Goal: Task Accomplishment & Management: Manage account settings

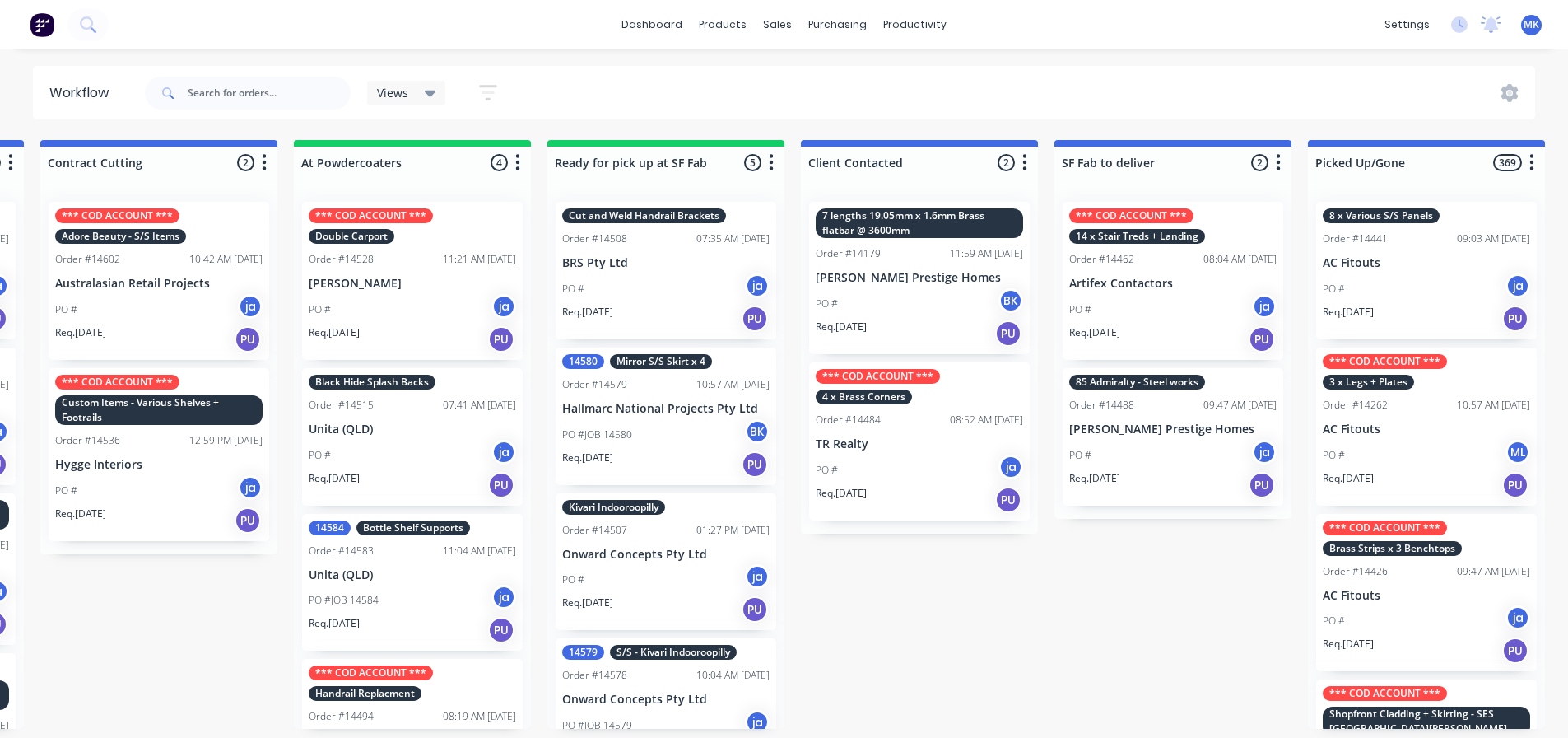
scroll to position [0, 756]
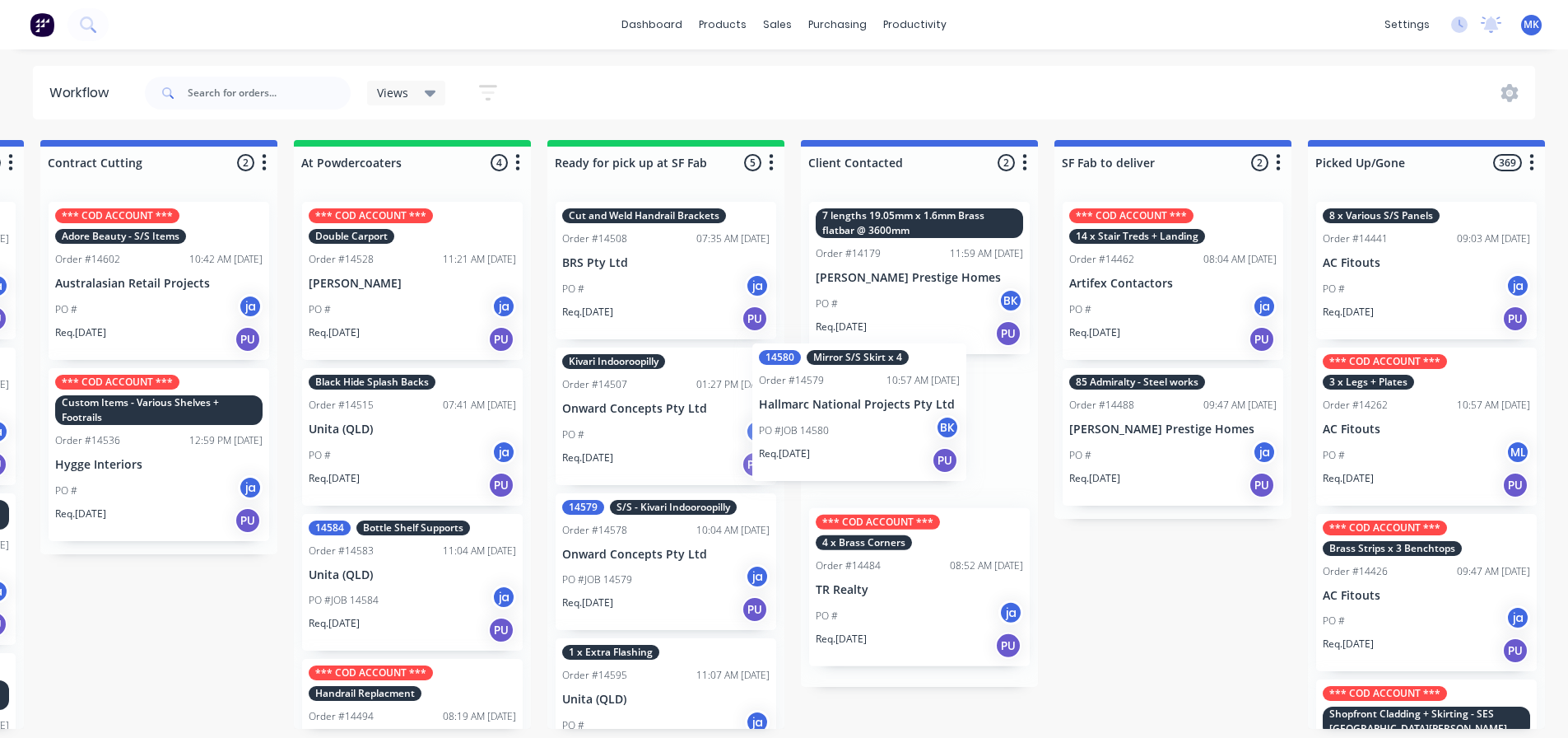
drag, startPoint x: 663, startPoint y: 427, endPoint x: 862, endPoint y: 424, distance: 199.0
click at [862, 424] on div "Submitted 9 Status colour #273444 hex #273444 Save Cancel Summaries Total order…" at bounding box center [604, 434] width 2745 height 588
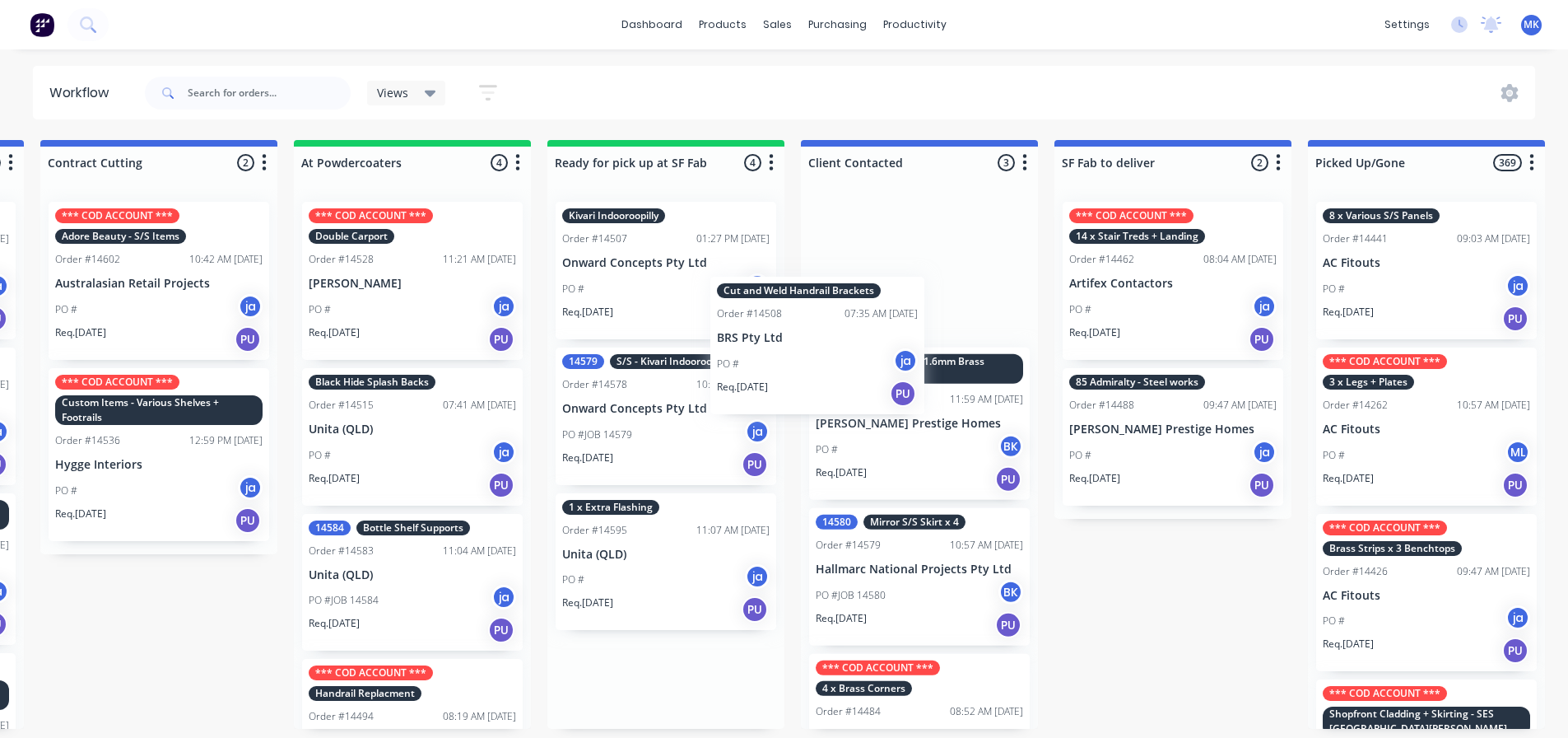
drag, startPoint x: 644, startPoint y: 305, endPoint x: 802, endPoint y: 385, distance: 177.1
click at [802, 385] on div "Submitted 9 Status colour #273444 hex #273444 Save Cancel Summaries Total order…" at bounding box center [604, 434] width 2745 height 588
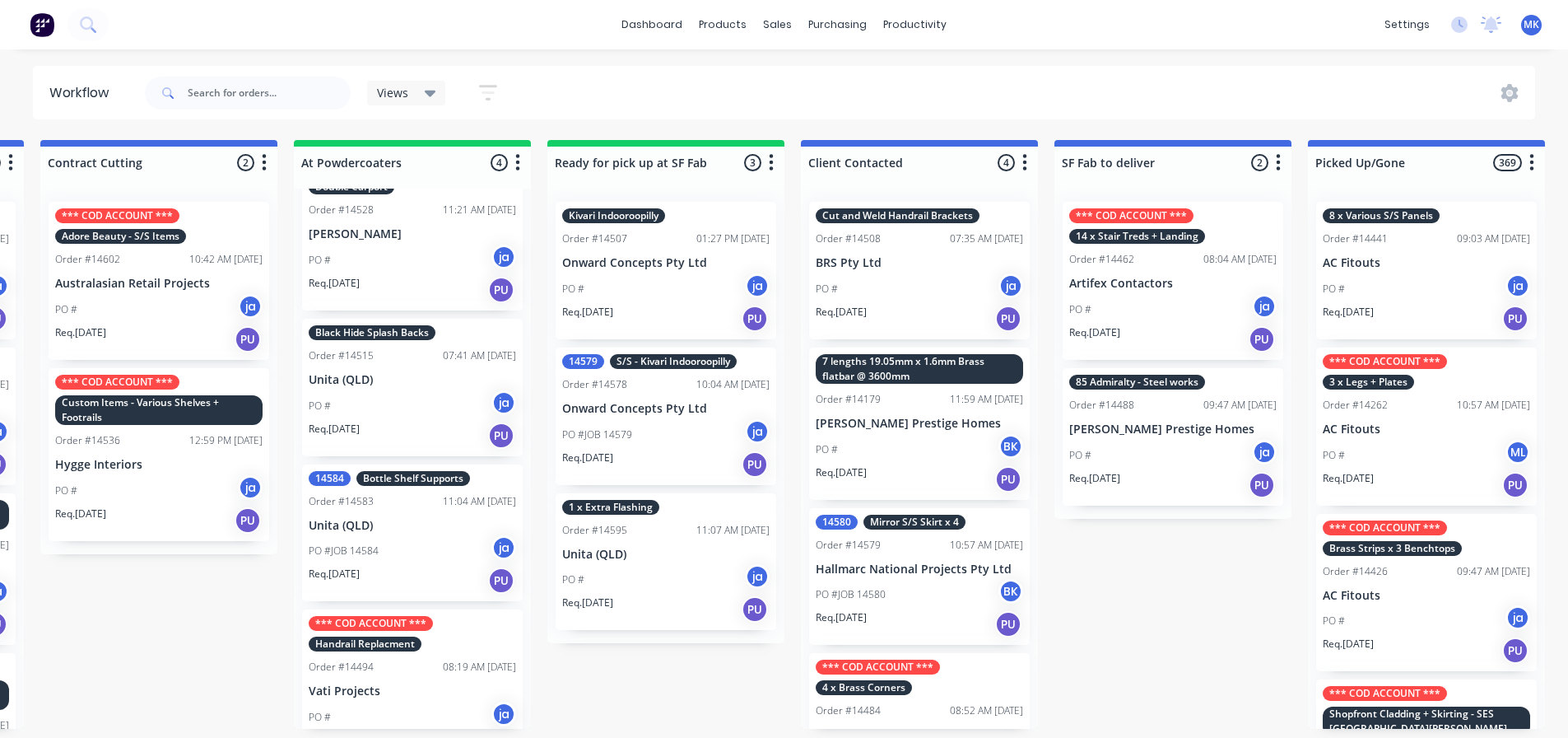
scroll to position [89, 0]
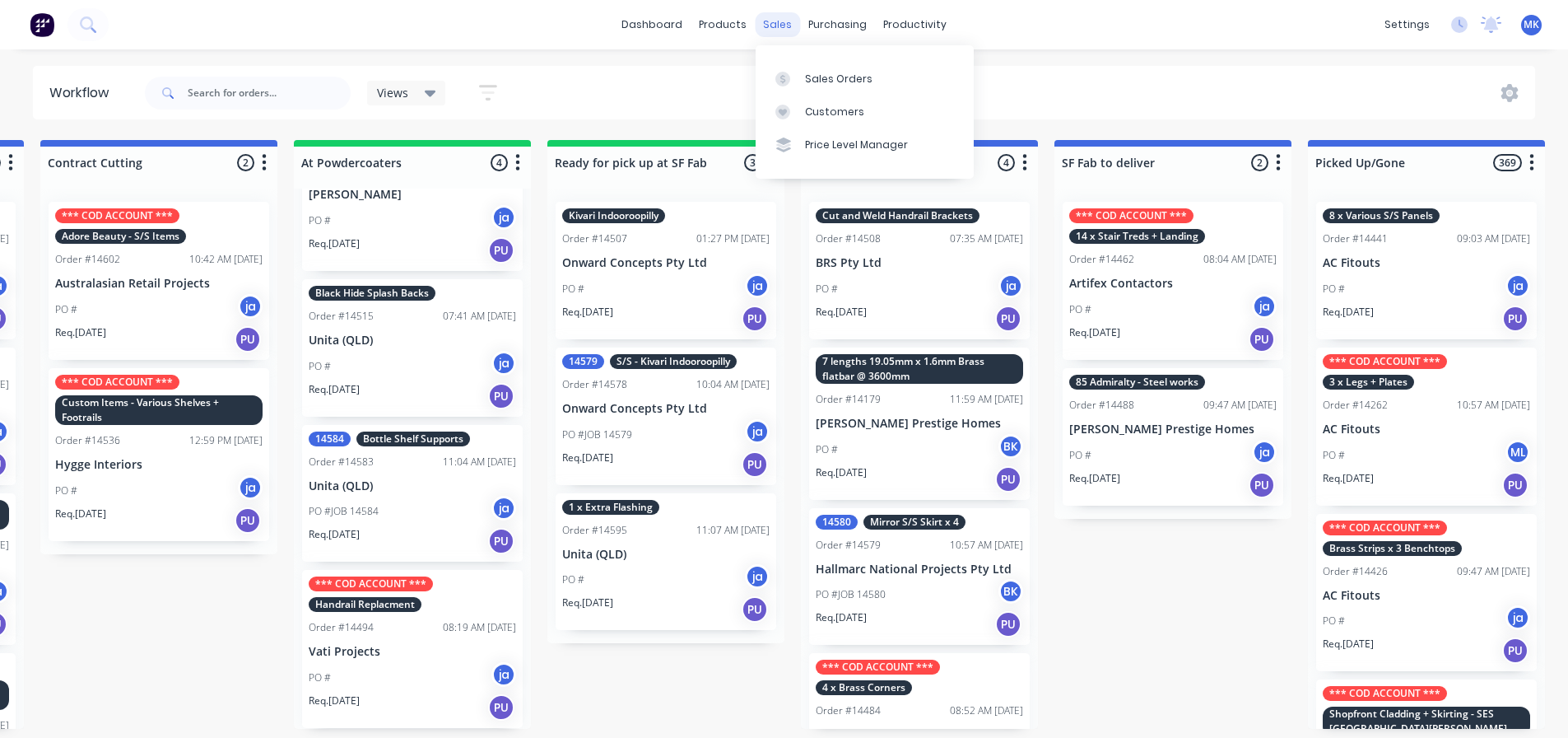
click at [775, 31] on div "sales" at bounding box center [777, 25] width 45 height 25
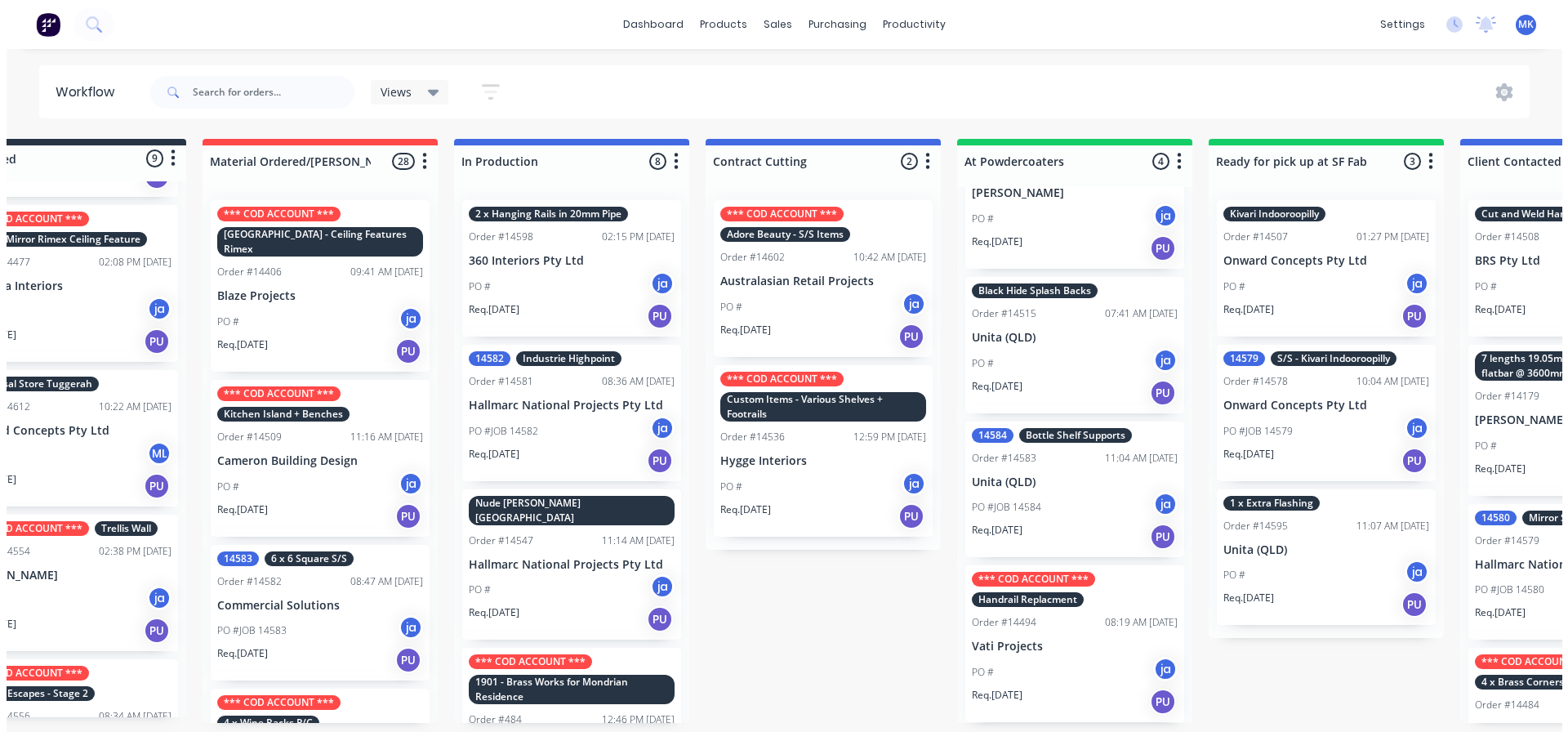
scroll to position [0, 0]
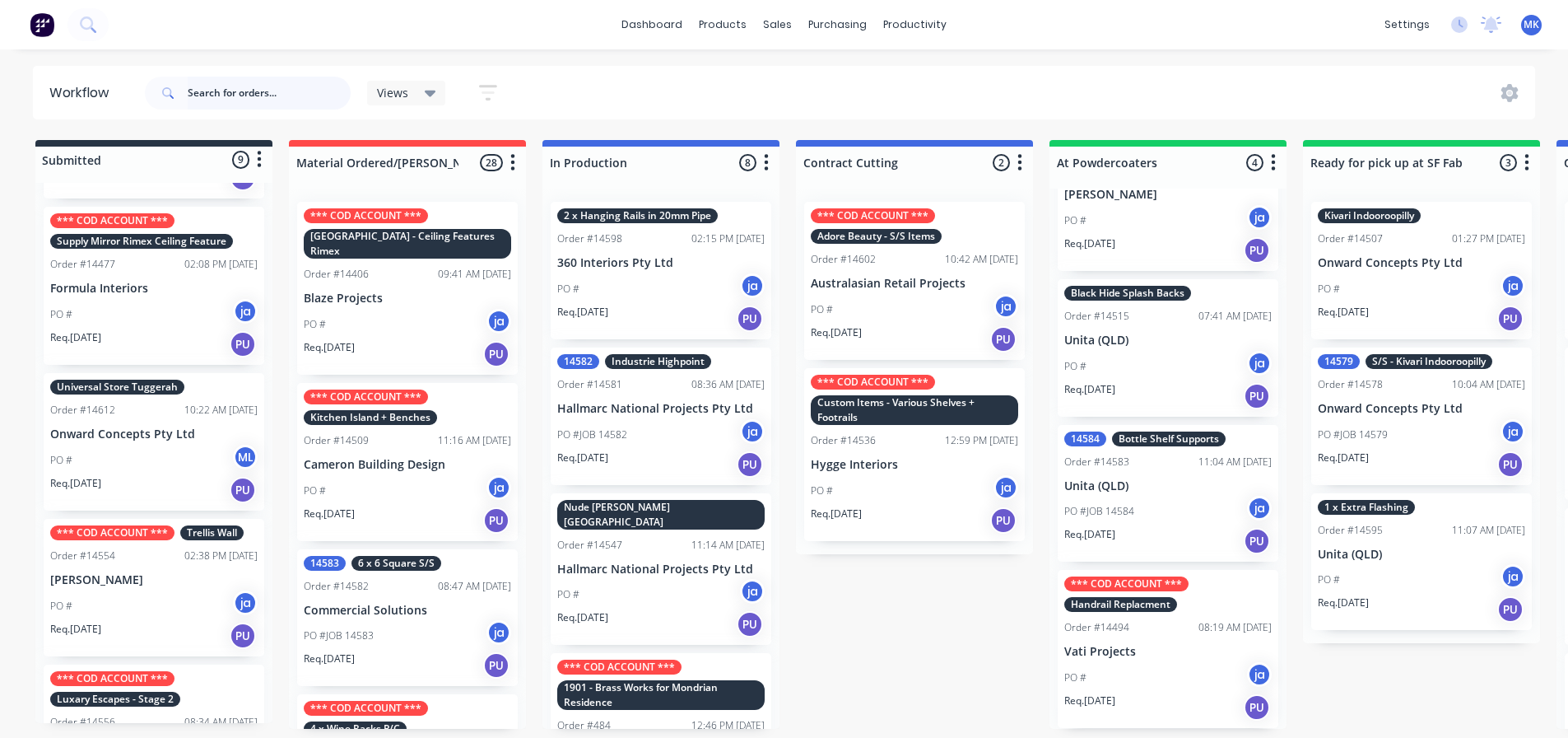
click at [280, 94] on input "text" at bounding box center [269, 93] width 163 height 33
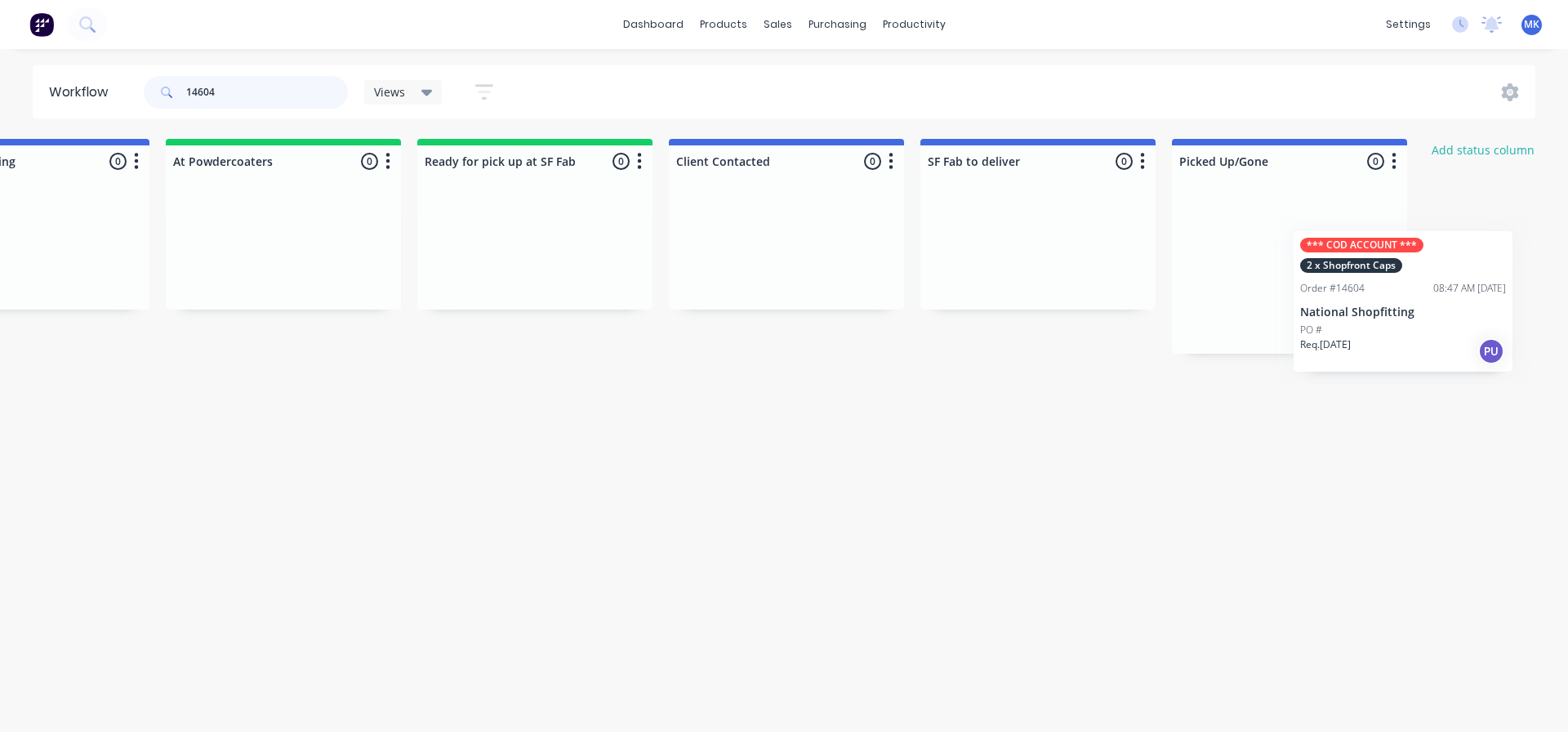
drag, startPoint x: 374, startPoint y: 272, endPoint x: 1371, endPoint y: 304, distance: 997.5
click at [1373, 304] on div "Submitted 0 Status colour #273444 hex #273444 Save Cancel Summaries Total order…" at bounding box center [474, 246] width 2724 height 215
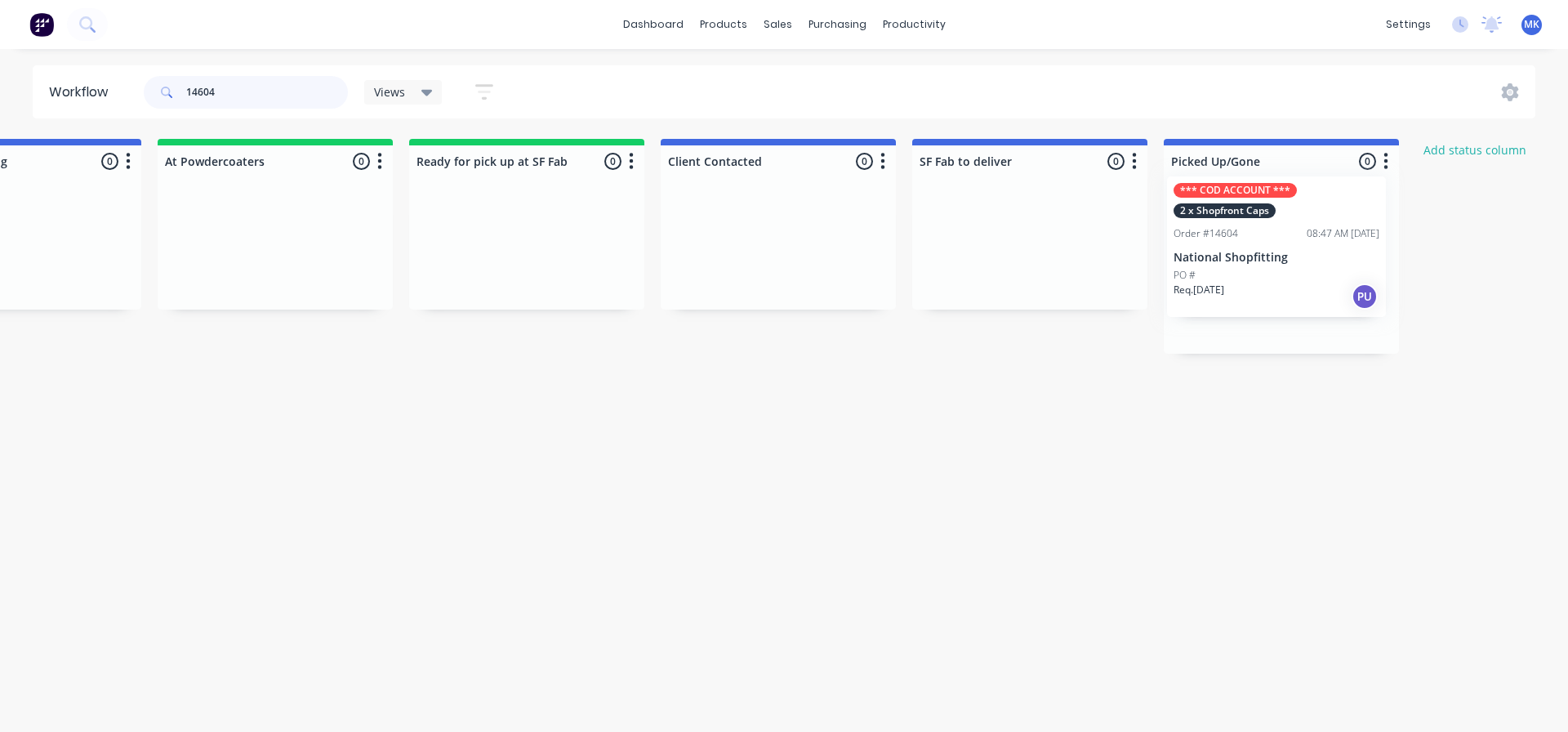
drag, startPoint x: 416, startPoint y: 294, endPoint x: 1281, endPoint y: 247, distance: 866.3
click at [1281, 247] on div "Submitted 0 Status colour #273444 hex #273444 Save Cancel Summaries Total order…" at bounding box center [466, 246] width 2724 height 215
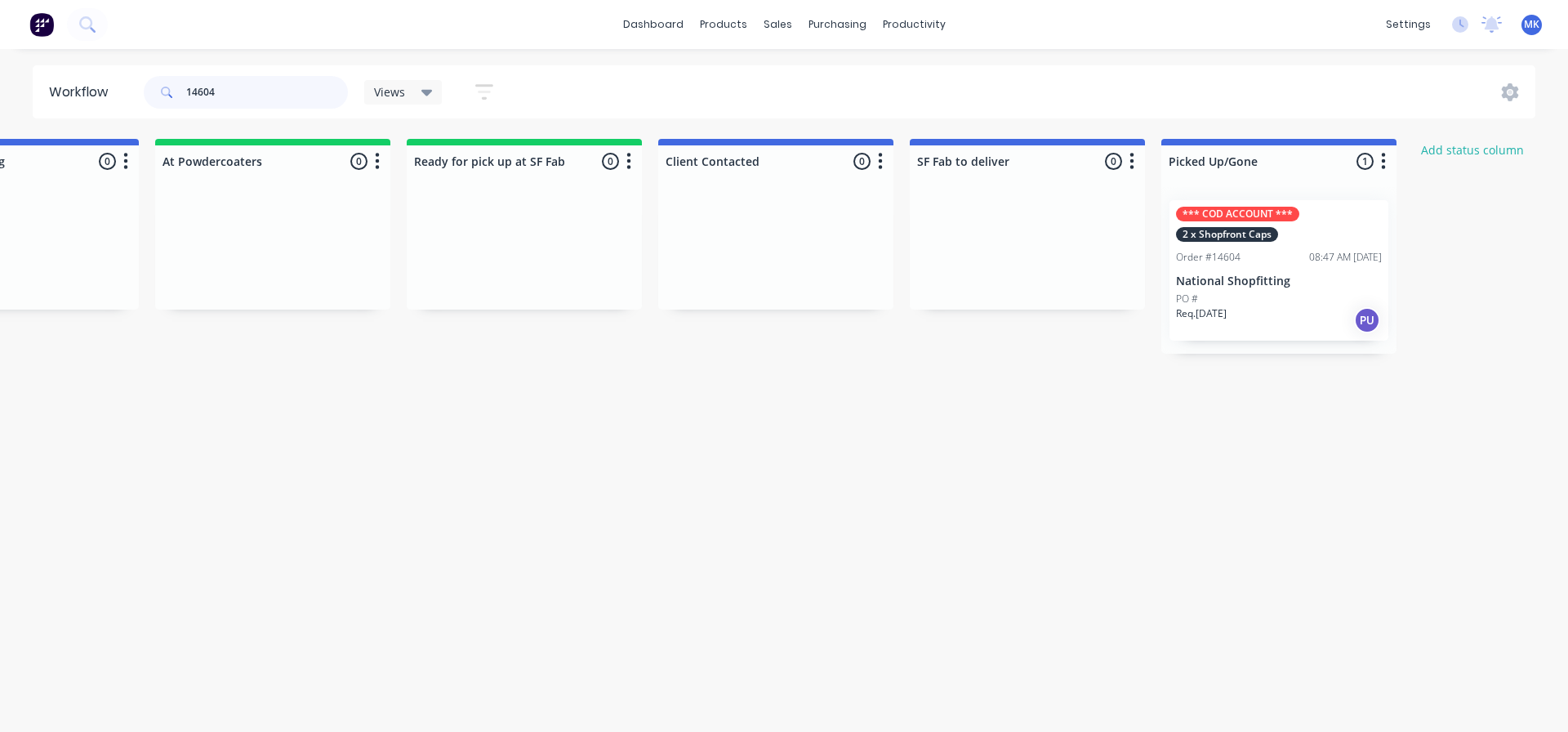
drag, startPoint x: 203, startPoint y: 89, endPoint x: 178, endPoint y: 90, distance: 25.0
click at [178, 90] on div "14604" at bounding box center [245, 92] width 204 height 33
type input "nude [PERSON_NAME]"
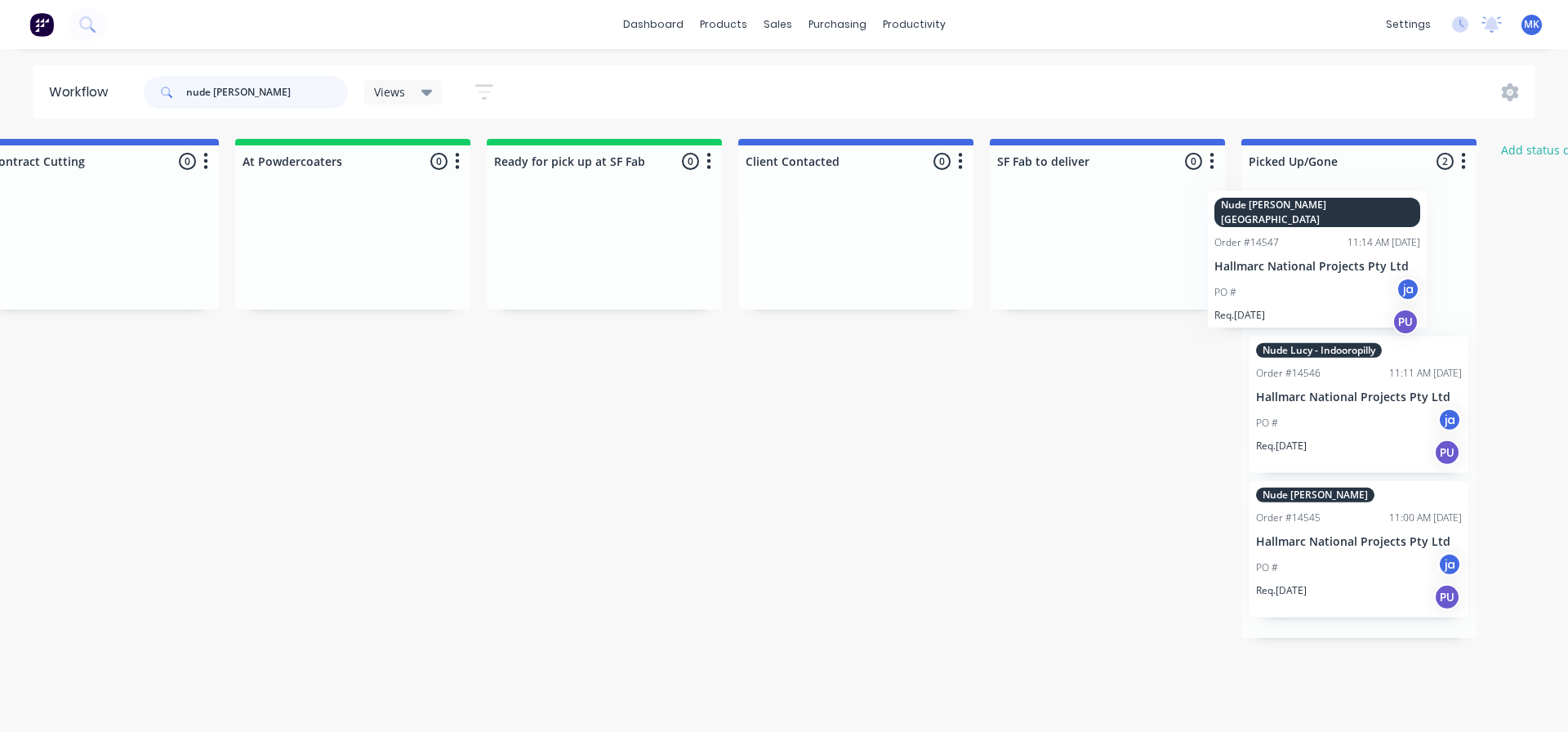
scroll to position [0, 864]
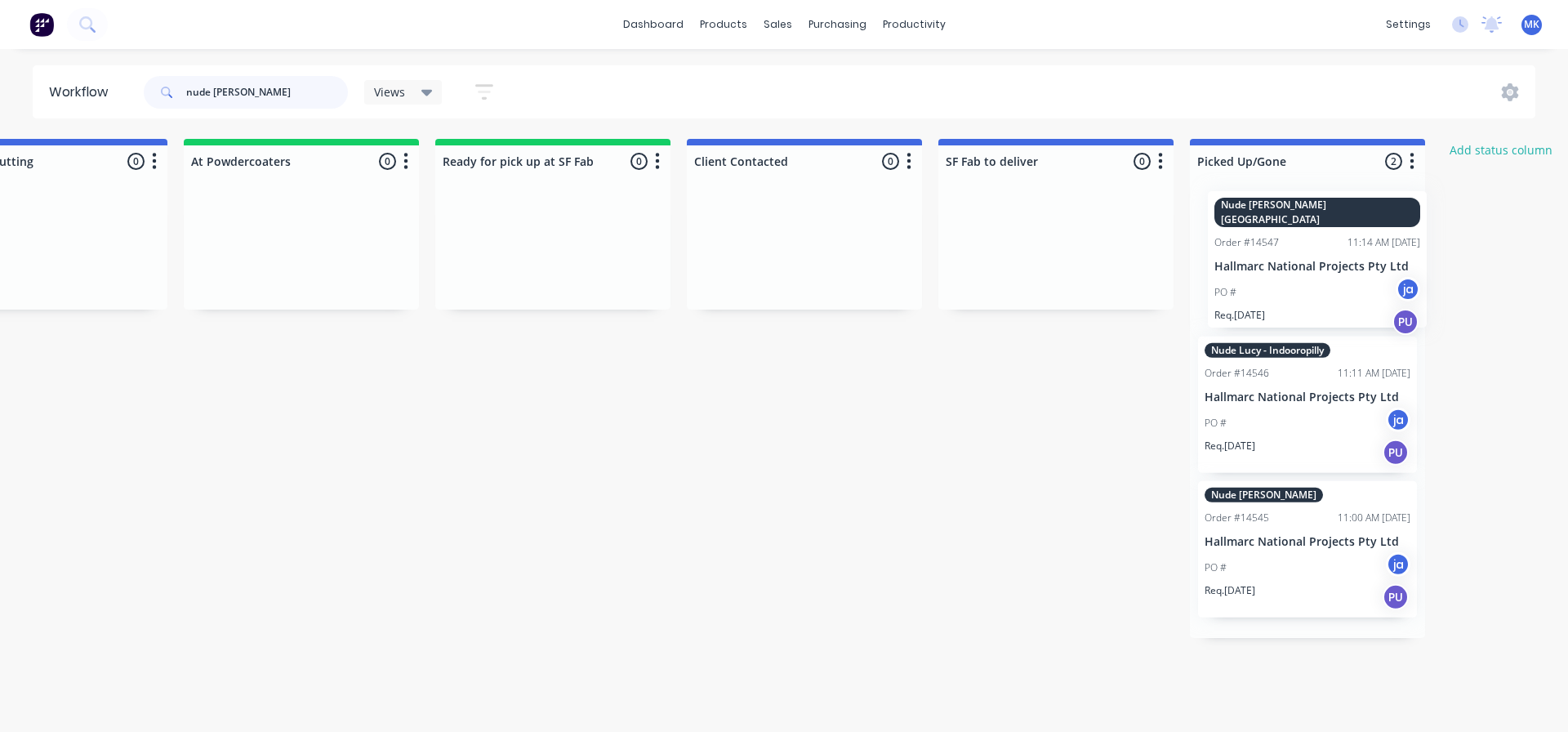
drag, startPoint x: 640, startPoint y: 266, endPoint x: 1292, endPoint y: 257, distance: 652.1
click at [1292, 257] on div "Submitted 0 Status colour #273444 hex #273444 Save Cancel Summaries Total order…" at bounding box center [491, 388] width 2724 height 499
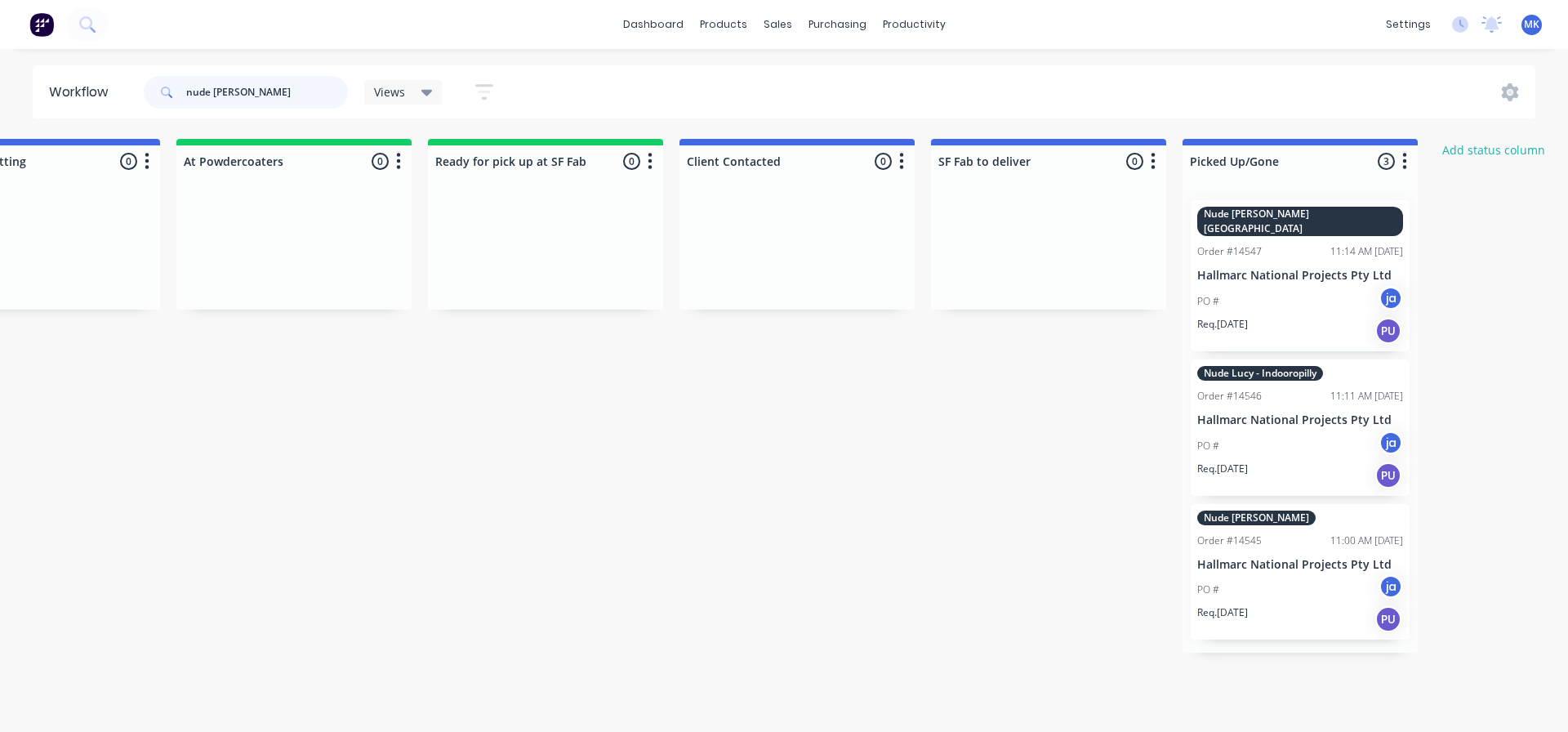
drag, startPoint x: 272, startPoint y: 89, endPoint x: 174, endPoint y: 90, distance: 98.0
click at [174, 90] on div "nude [PERSON_NAME]" at bounding box center [245, 92] width 204 height 33
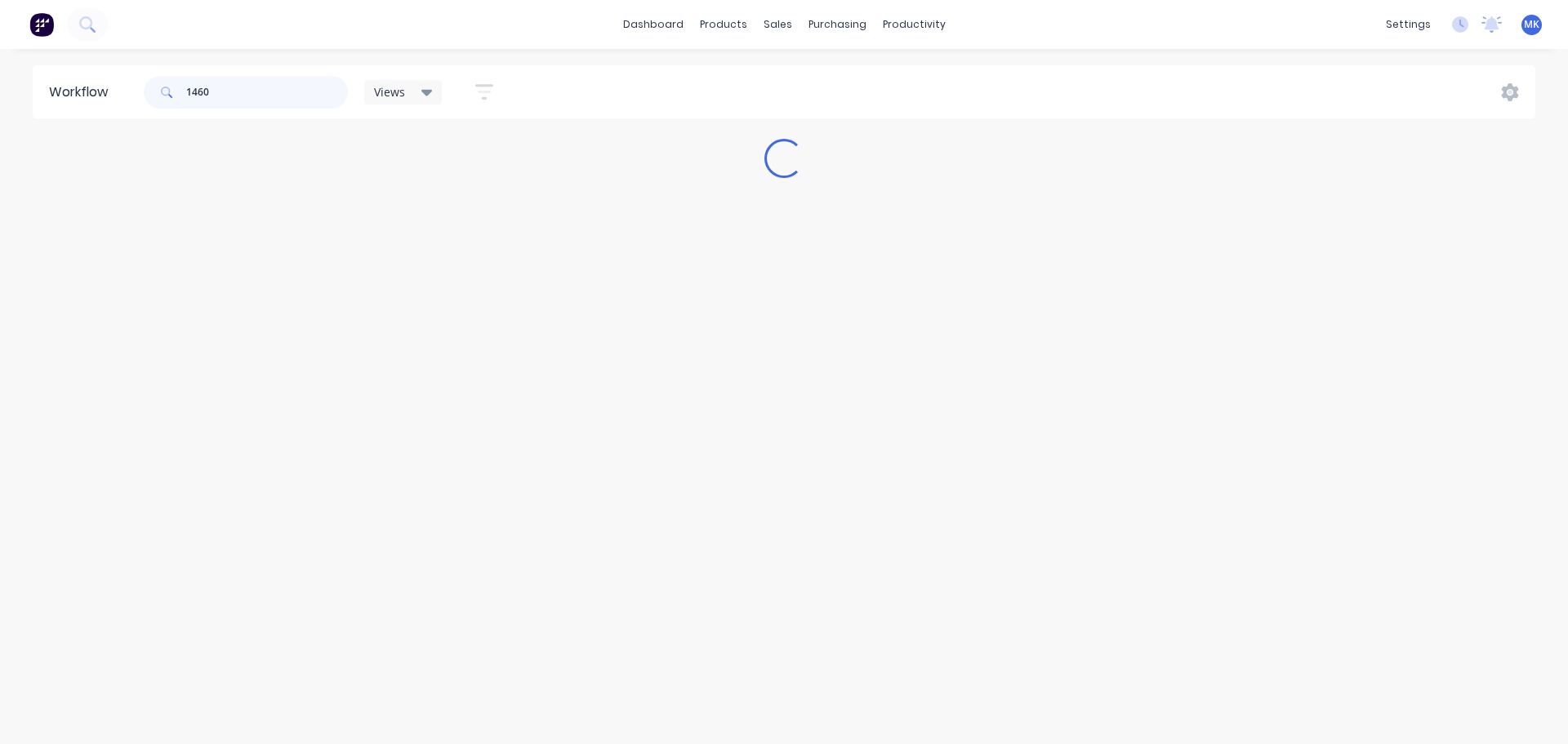
type input "14600"
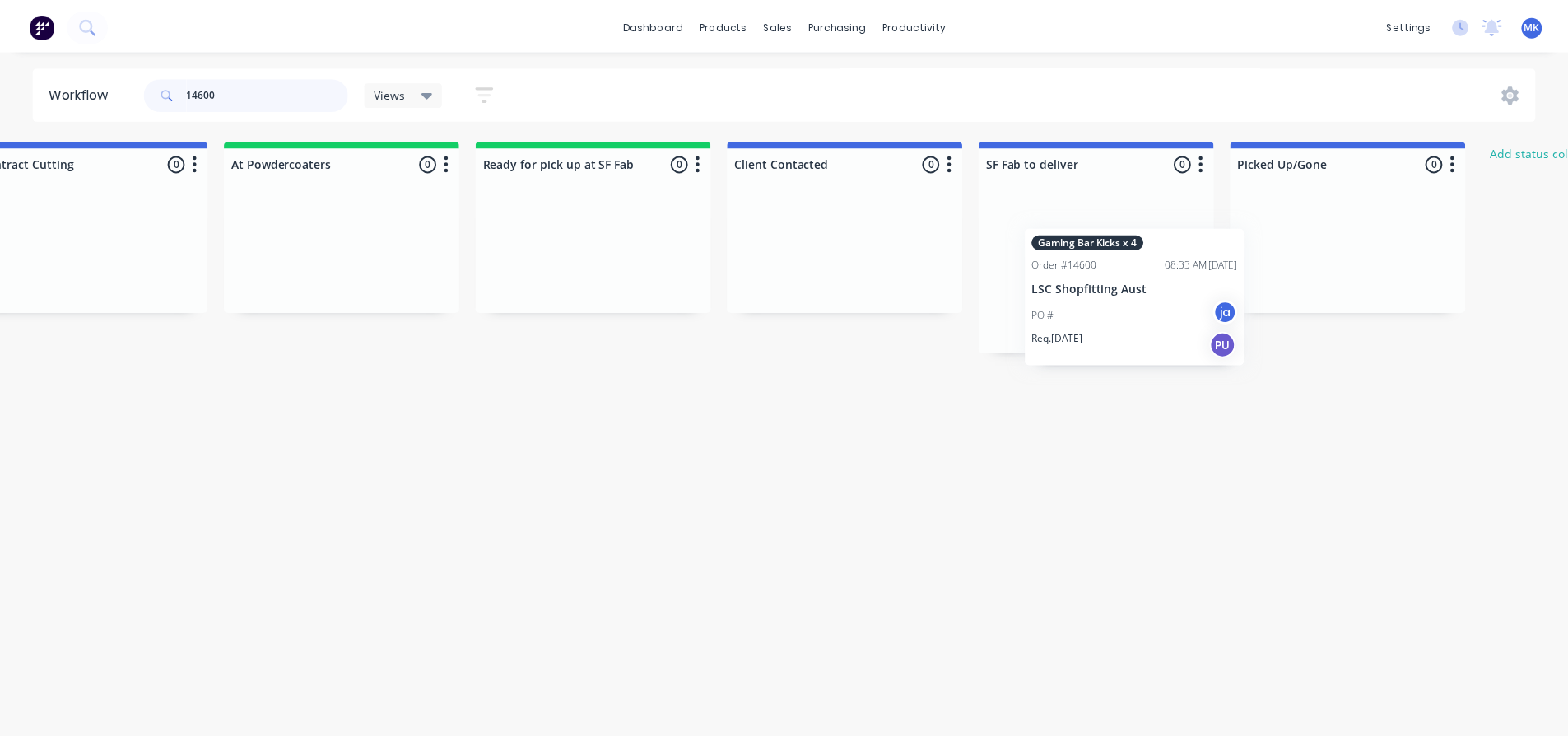
scroll to position [0, 825]
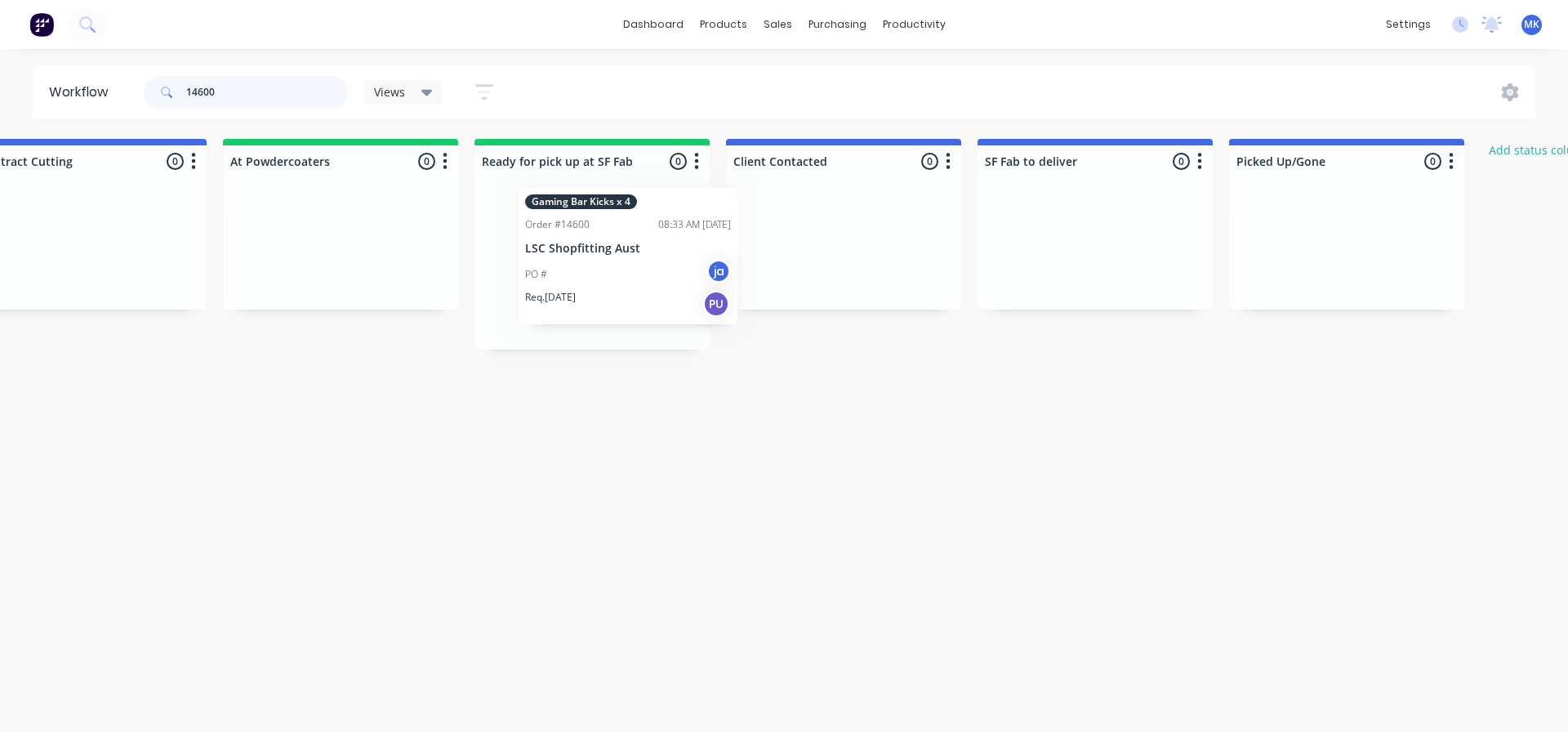
drag, startPoint x: 400, startPoint y: 309, endPoint x: 629, endPoint y: 299, distance: 229.2
click at [629, 299] on div "Submitted 0 Status colour #273444 hex #273444 Save Cancel Summaries Total order…" at bounding box center [531, 244] width 2724 height 210
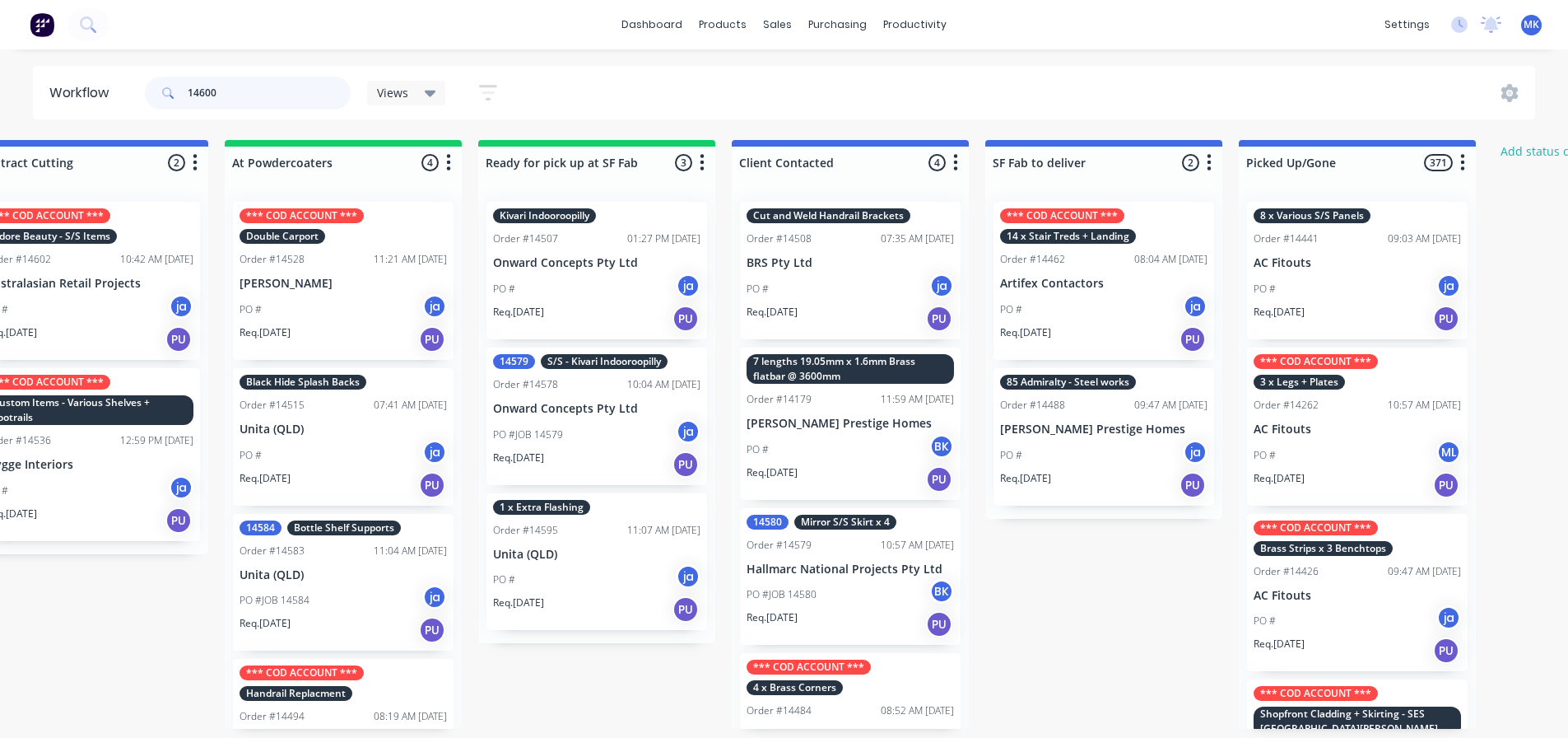
drag, startPoint x: 217, startPoint y: 99, endPoint x: 169, endPoint y: 98, distance: 48.0
click at [169, 98] on div "14600" at bounding box center [247, 93] width 205 height 33
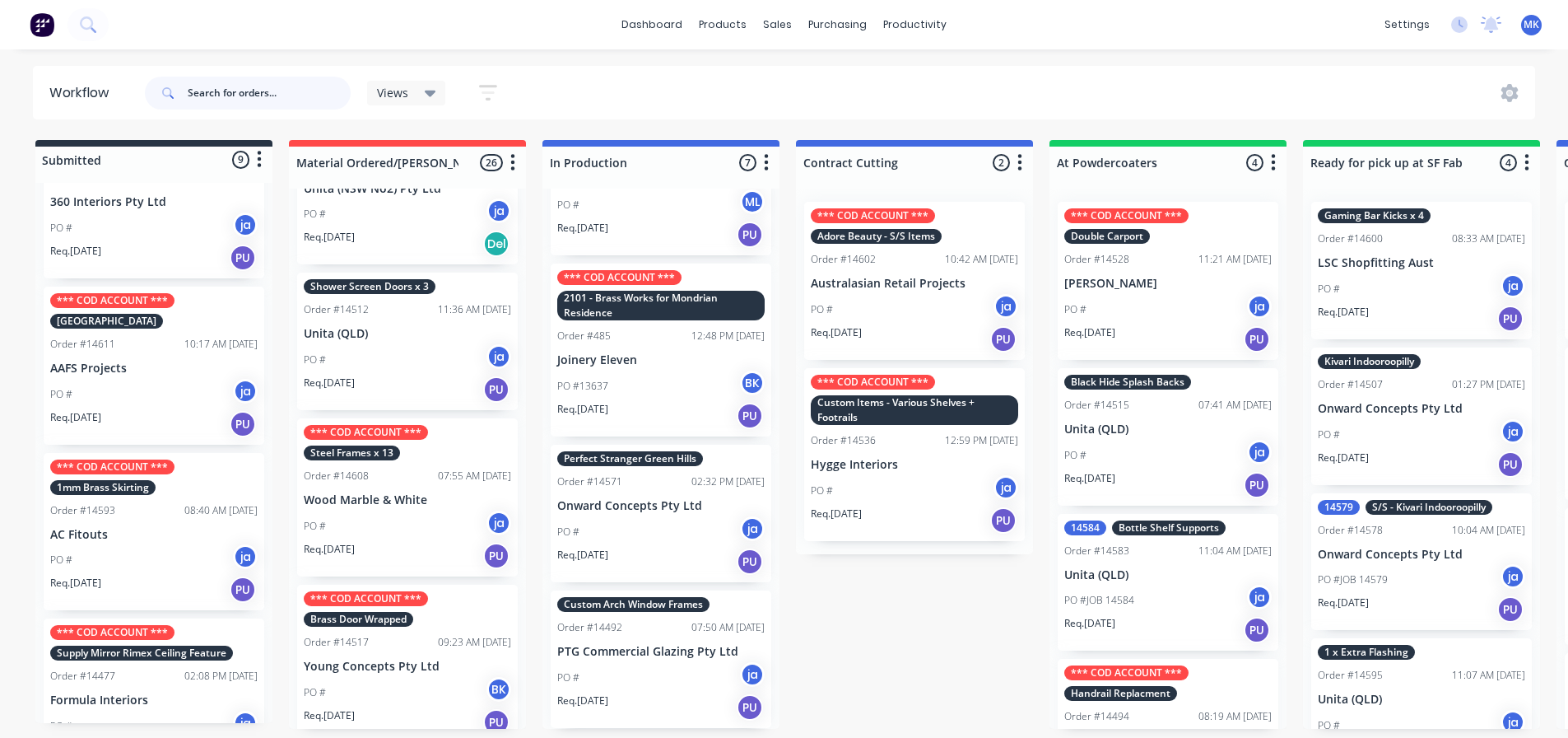
scroll to position [632, 0]
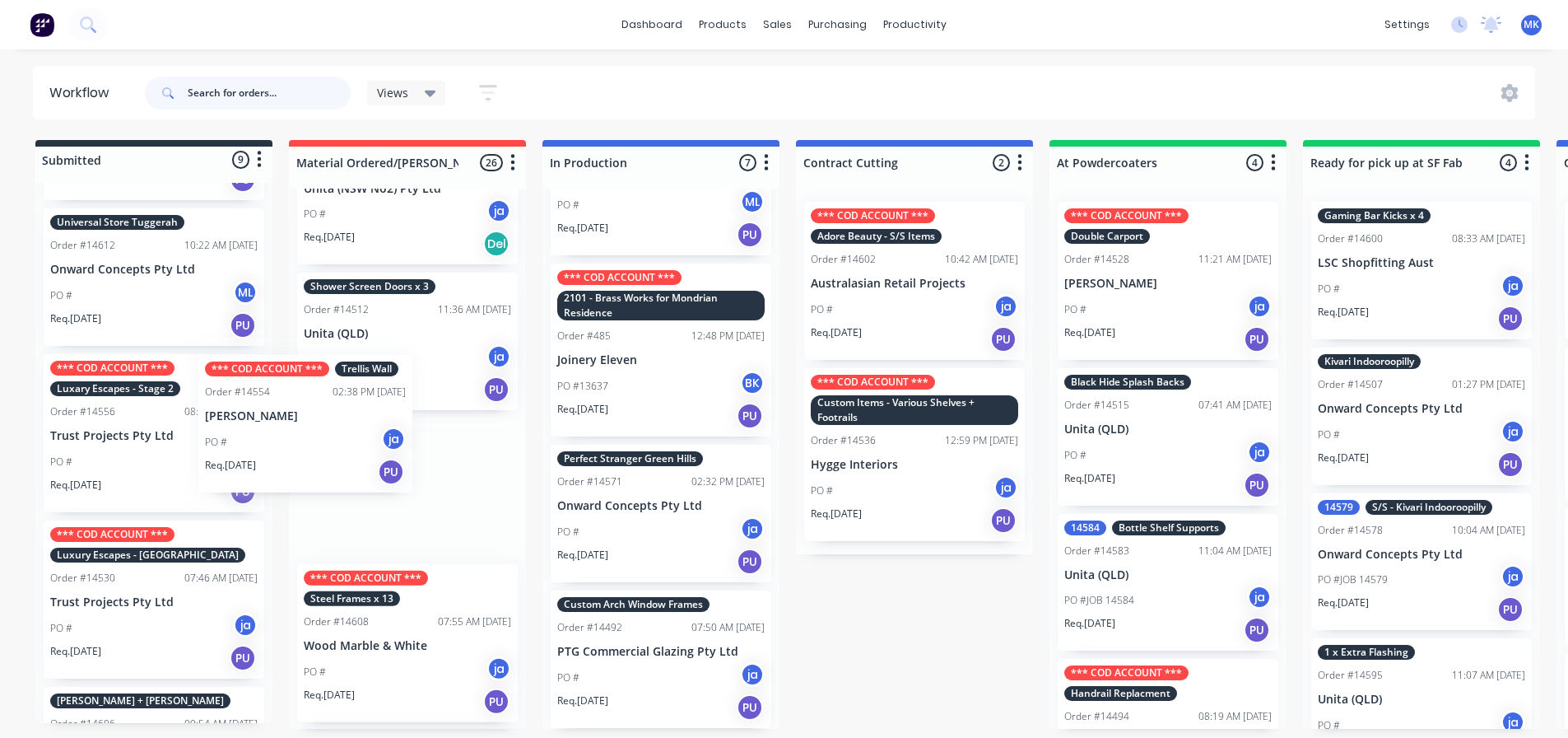
drag, startPoint x: 171, startPoint y: 457, endPoint x: 333, endPoint y: 462, distance: 162.1
click at [333, 462] on div "Submitted 9 Status colour #273444 hex #273444 Save Cancel Summaries Total order…" at bounding box center [1360, 434] width 2745 height 588
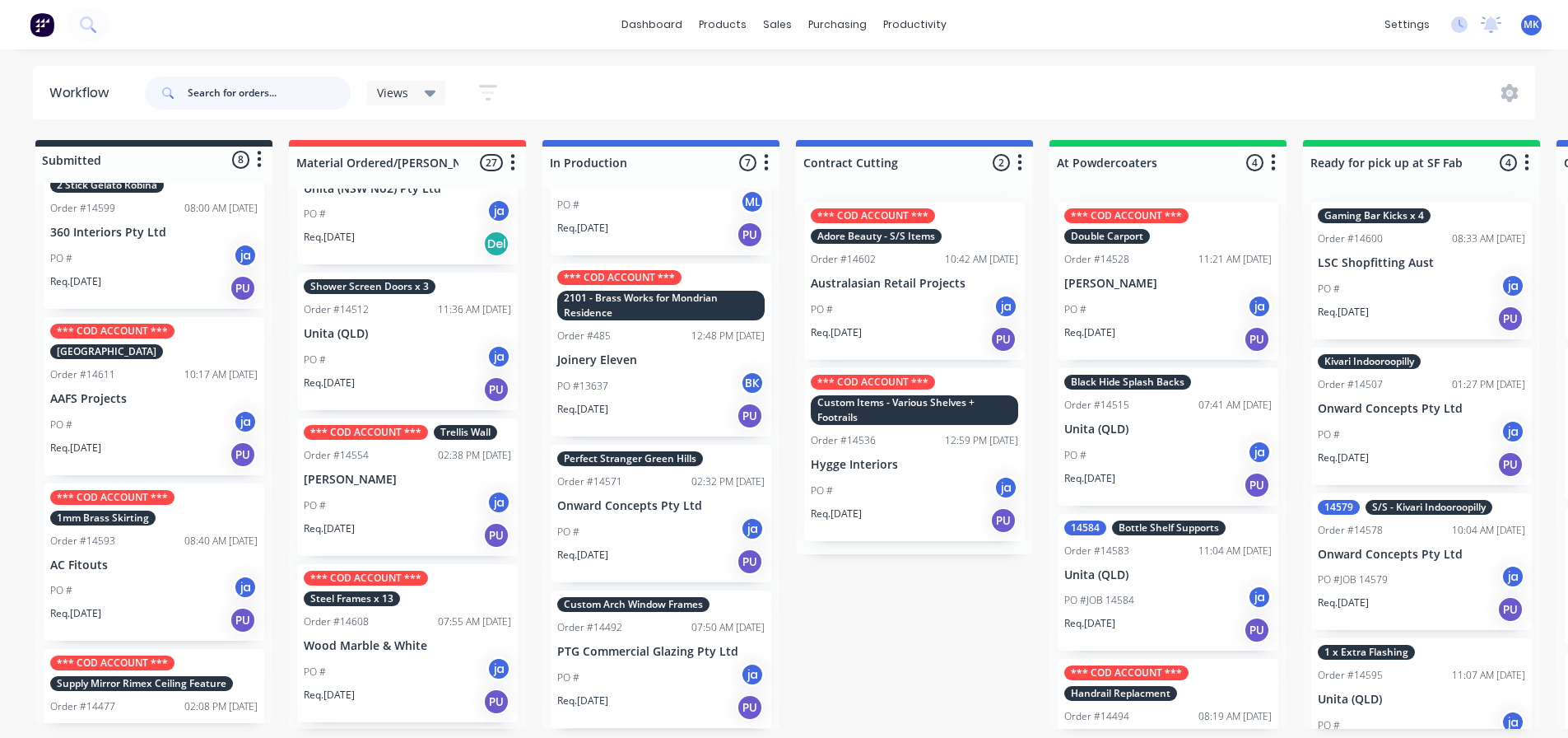
scroll to position [0, 0]
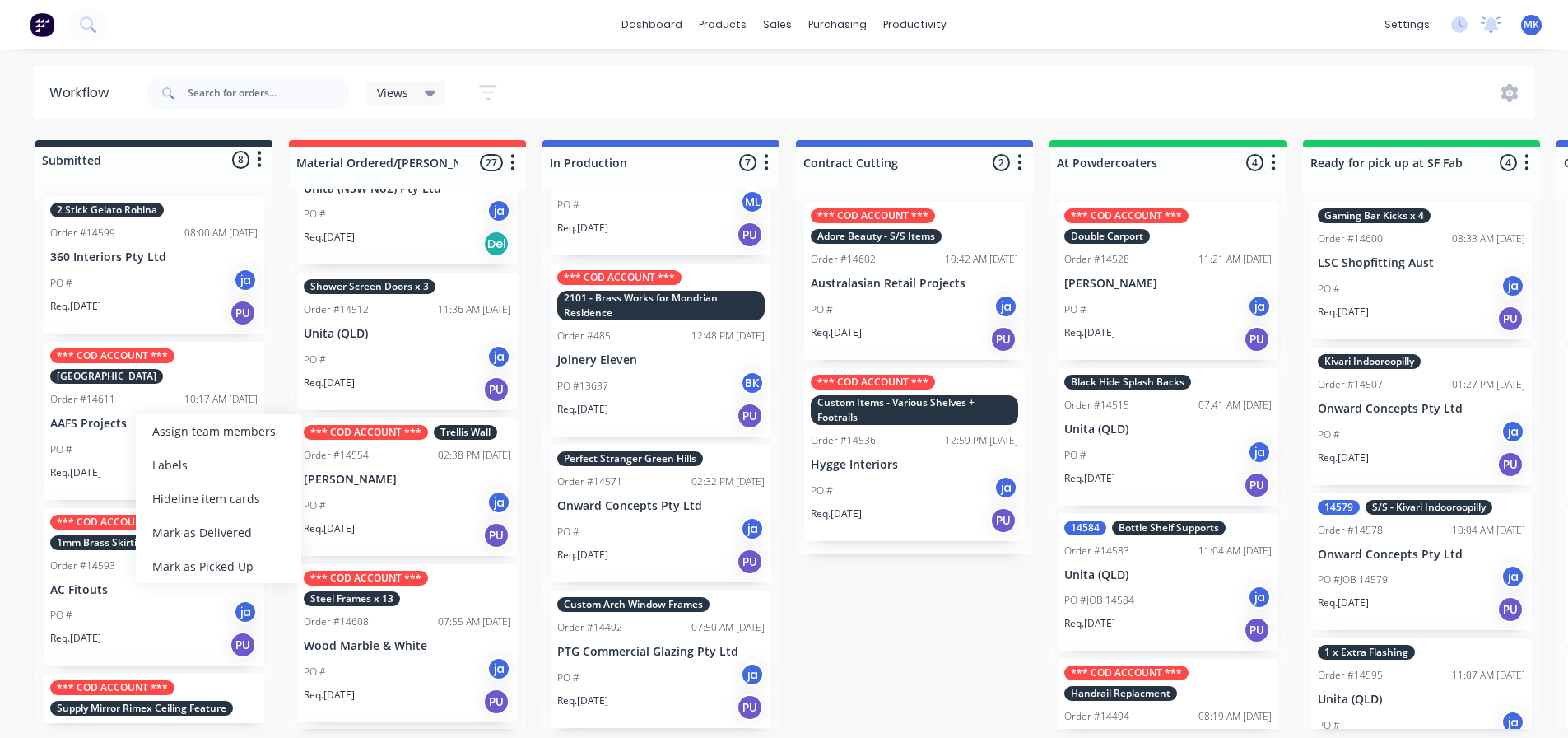
click at [102, 419] on p "AAFS Projects" at bounding box center [153, 423] width 207 height 14
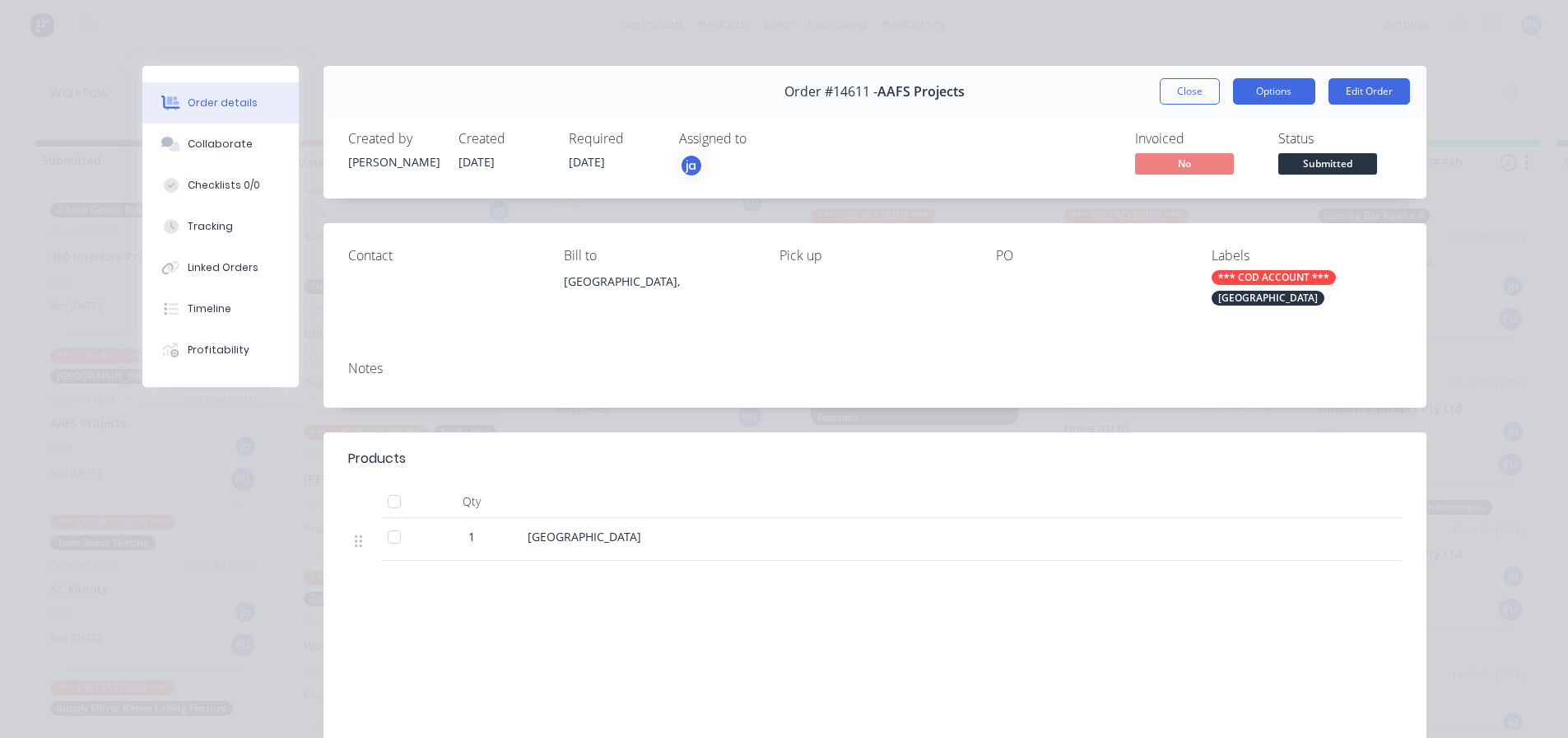
click at [1248, 89] on button "Options" at bounding box center [1274, 92] width 82 height 27
click at [1385, 75] on div "Order #14611 - AAFS Projects Close Options Edit Order" at bounding box center [875, 92] width 1103 height 52
click at [1363, 88] on button "Edit Order" at bounding box center [1369, 92] width 81 height 27
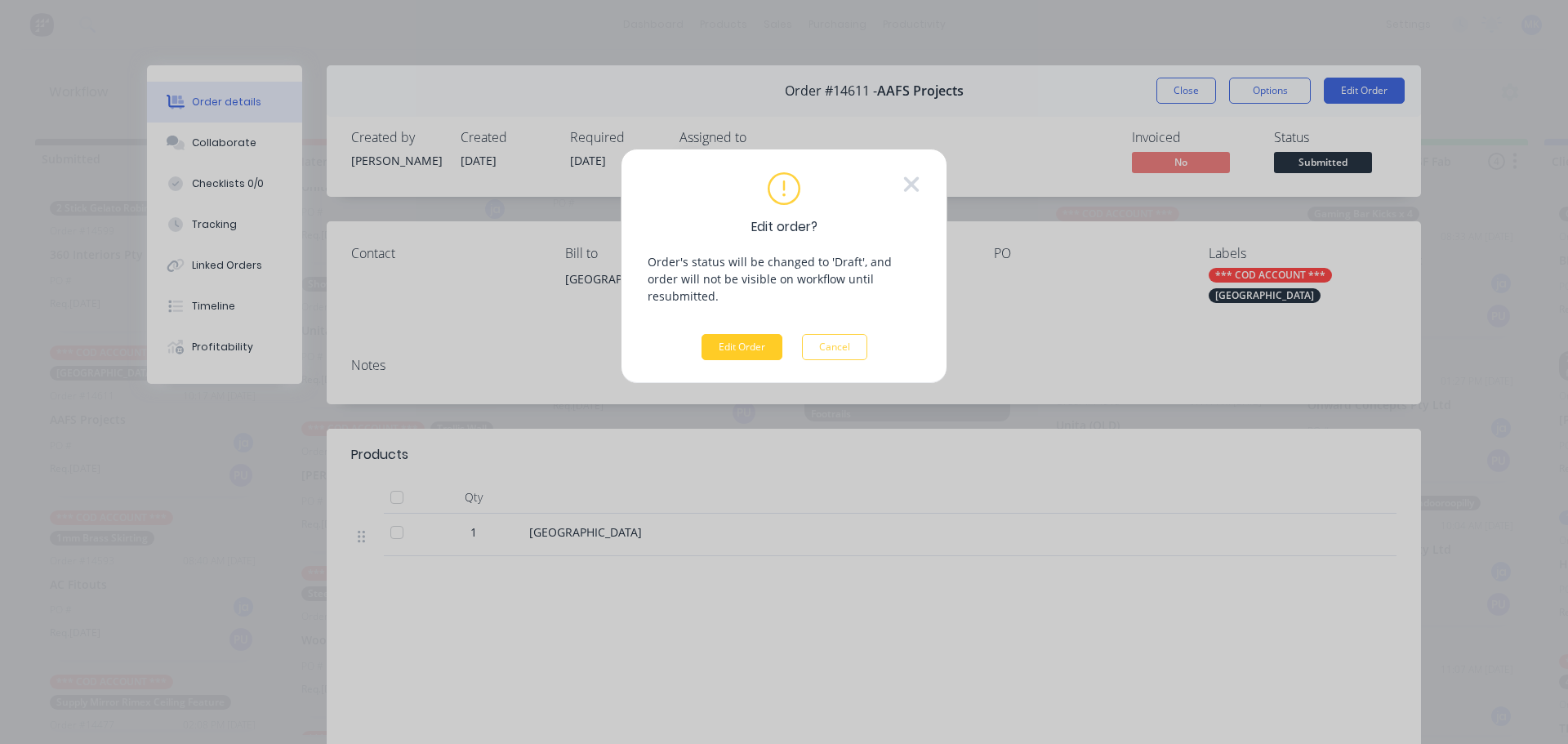
click at [743, 333] on button "Edit Order" at bounding box center [742, 347] width 81 height 26
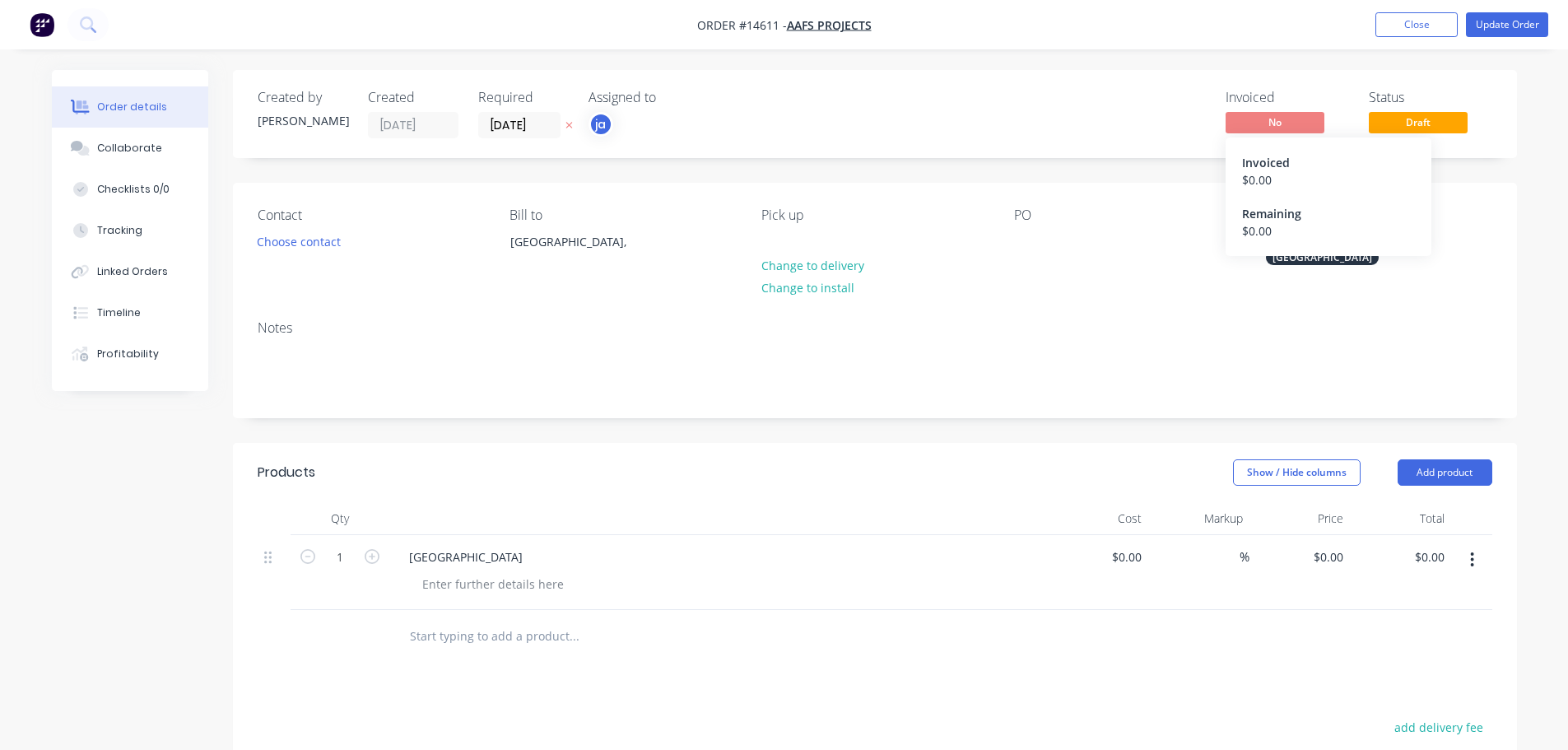
click at [1296, 123] on span "No" at bounding box center [1274, 122] width 98 height 21
click at [816, 17] on span "AAFS Projects" at bounding box center [829, 25] width 85 height 16
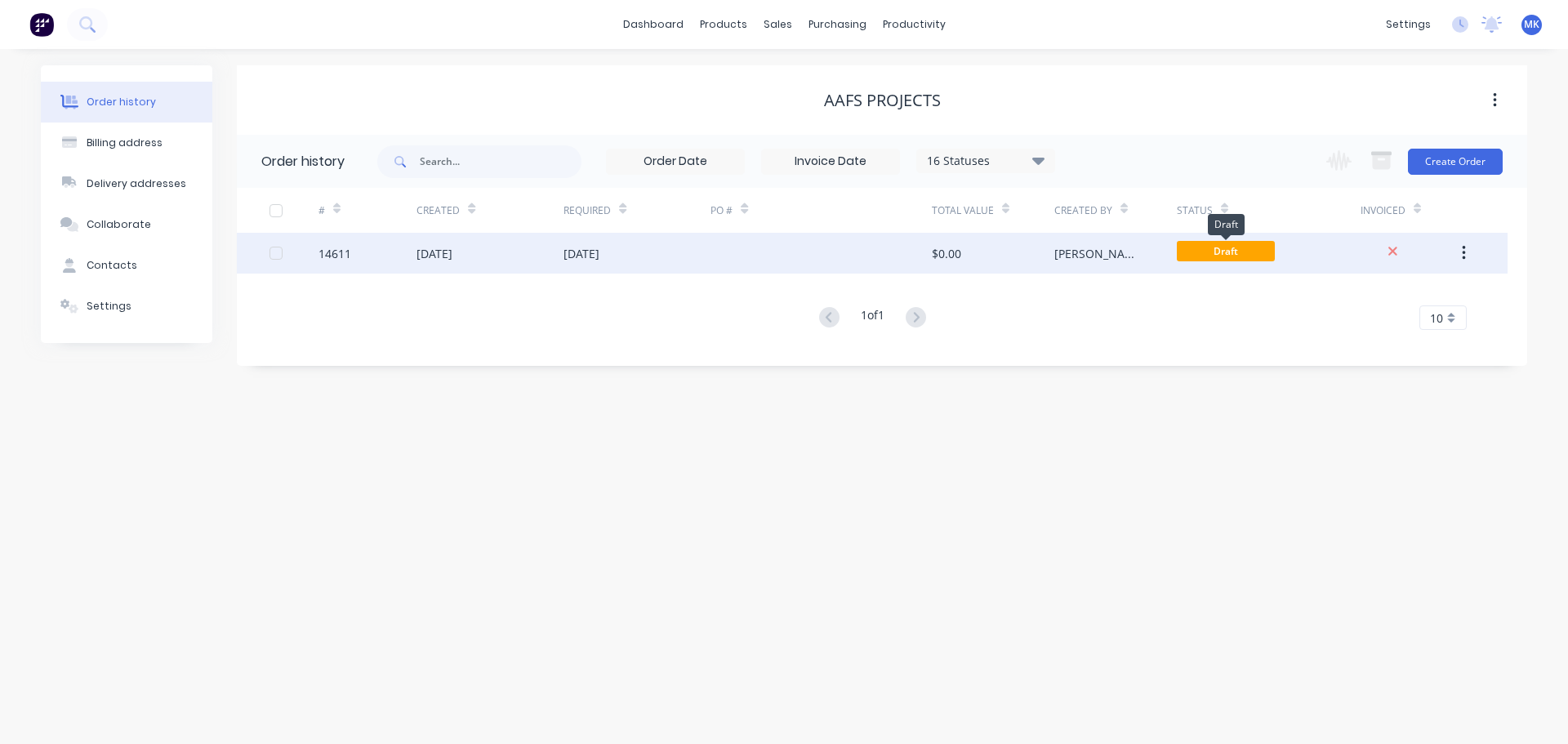
click at [1217, 246] on span "Draft" at bounding box center [1225, 251] width 98 height 21
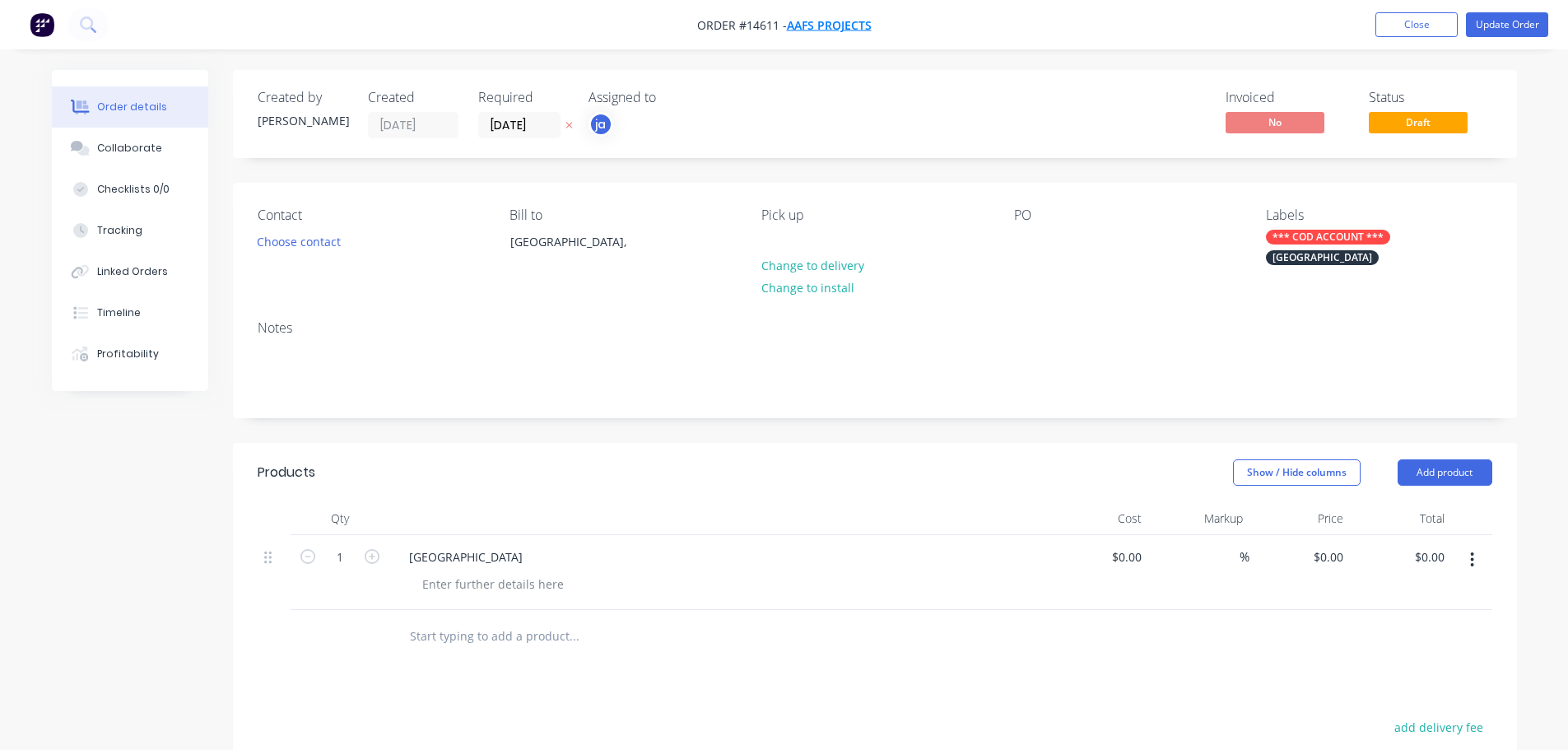
click at [854, 29] on span "AAFS Projects" at bounding box center [829, 25] width 85 height 16
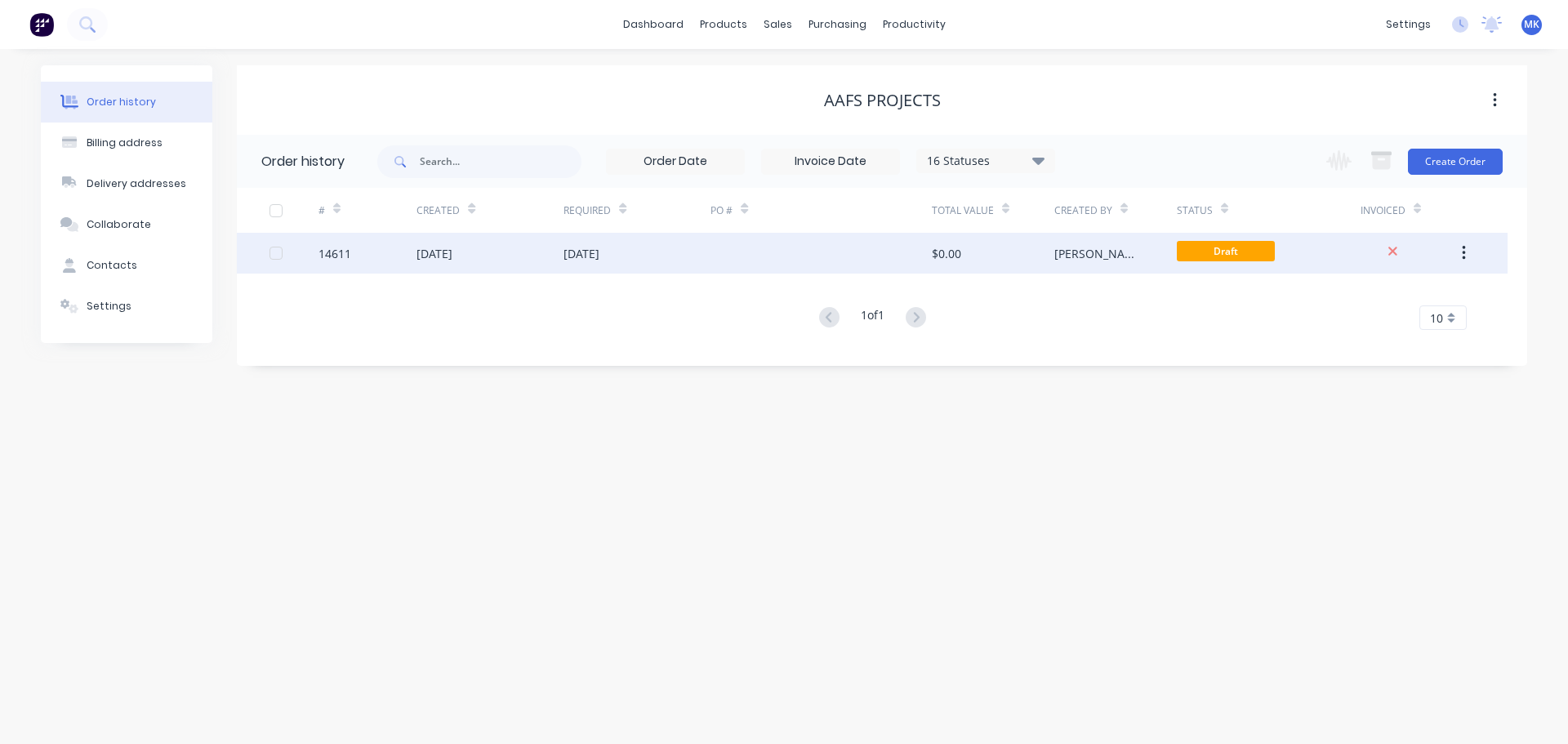
click at [1476, 253] on button "button" at bounding box center [1463, 253] width 39 height 29
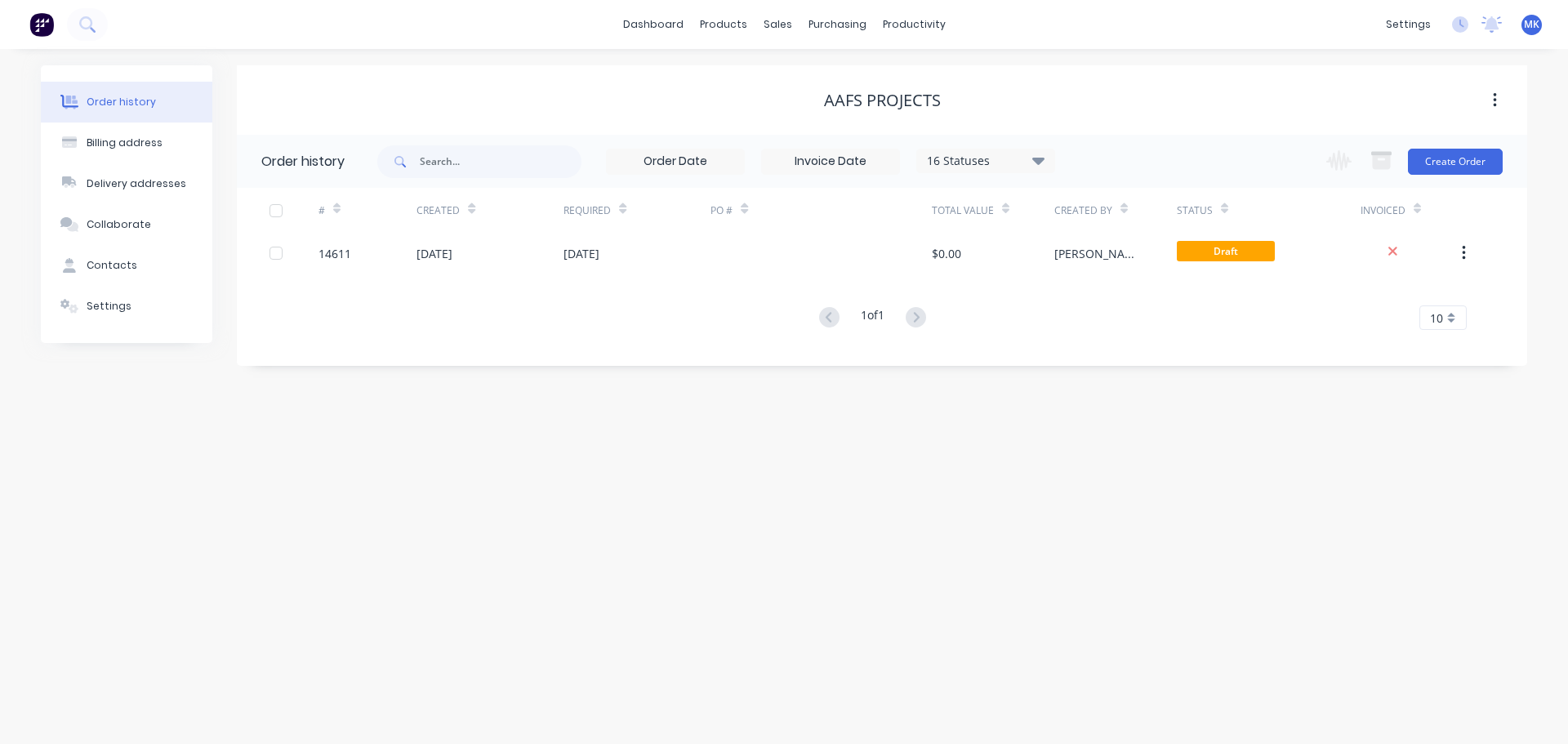
click at [989, 307] on div "1 of 1 10 5 10 15 20 25 30 35" at bounding box center [872, 318] width 1270 height 23
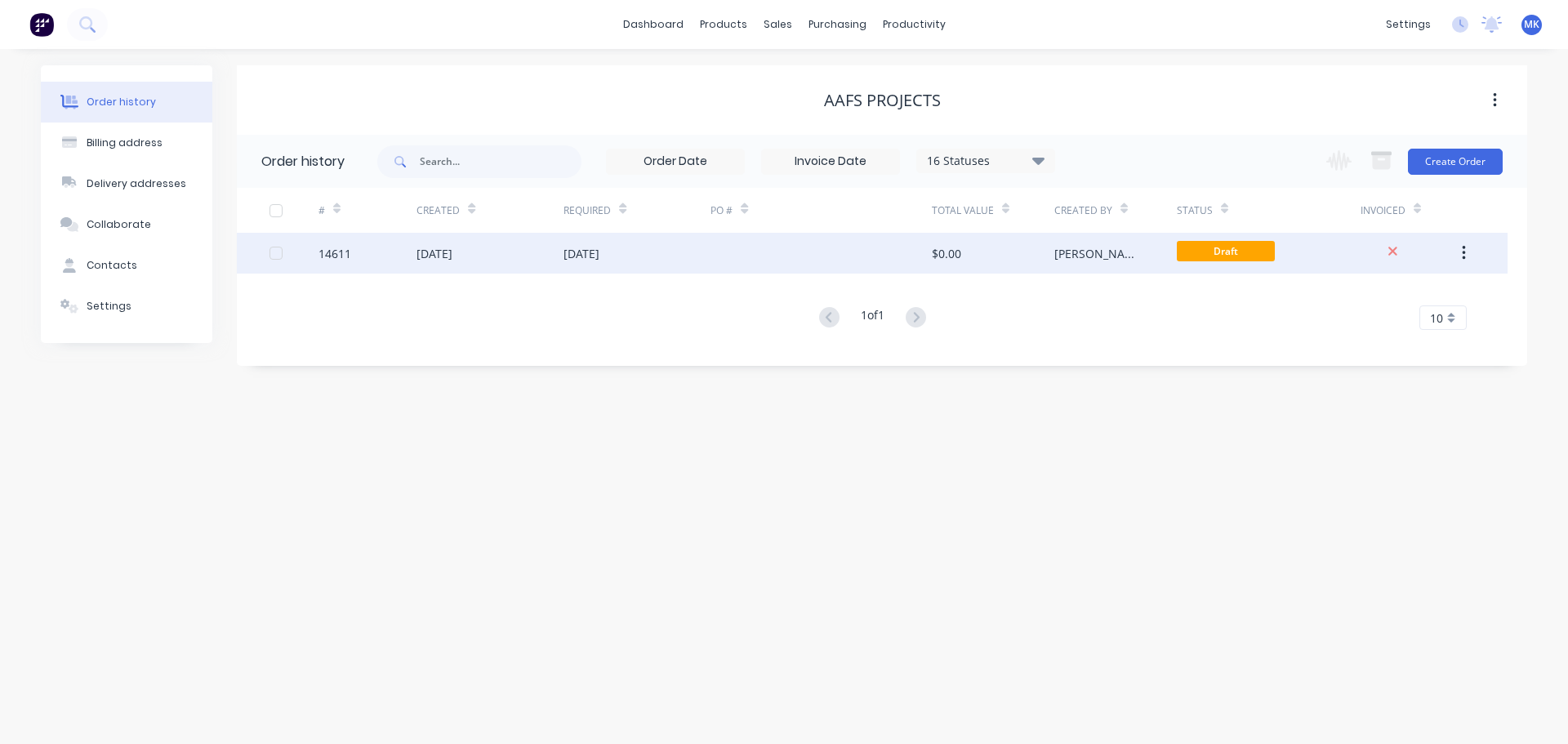
click at [522, 260] on div "[DATE]" at bounding box center [489, 253] width 147 height 40
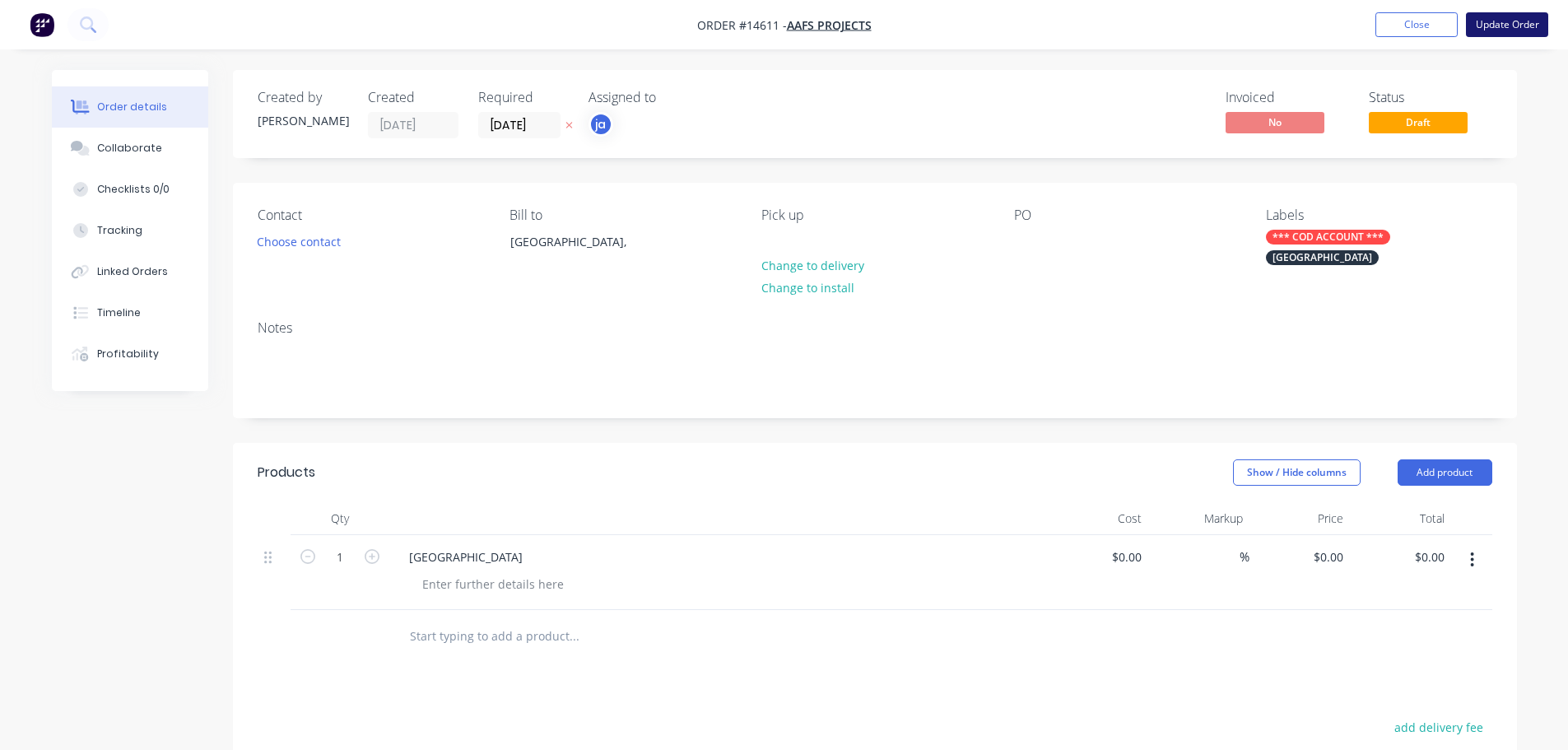
click at [1545, 18] on button "Update Order" at bounding box center [1506, 25] width 82 height 25
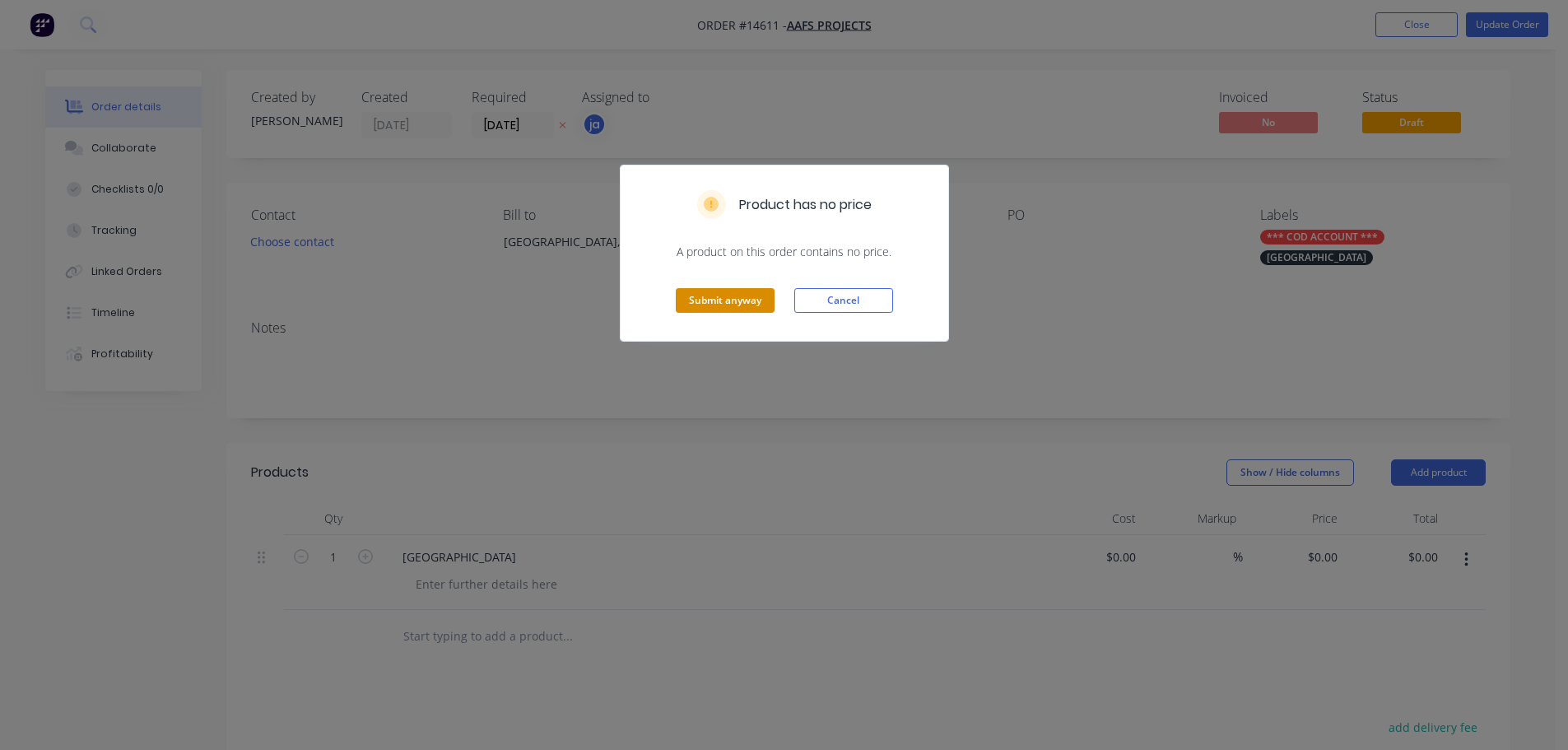
click at [758, 297] on button "Submit anyway" at bounding box center [725, 300] width 98 height 25
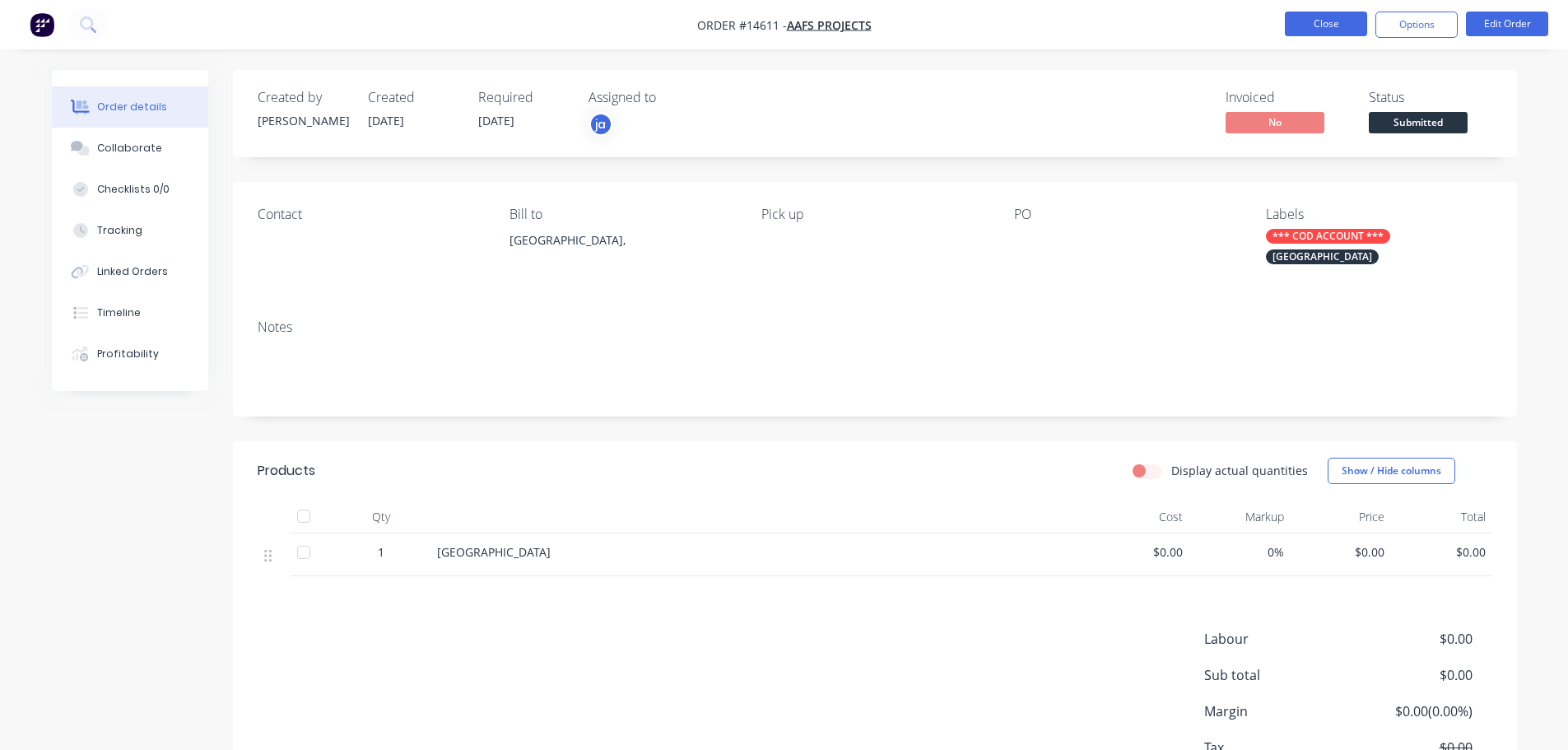
click at [1319, 29] on button "Close" at bounding box center [1326, 24] width 82 height 25
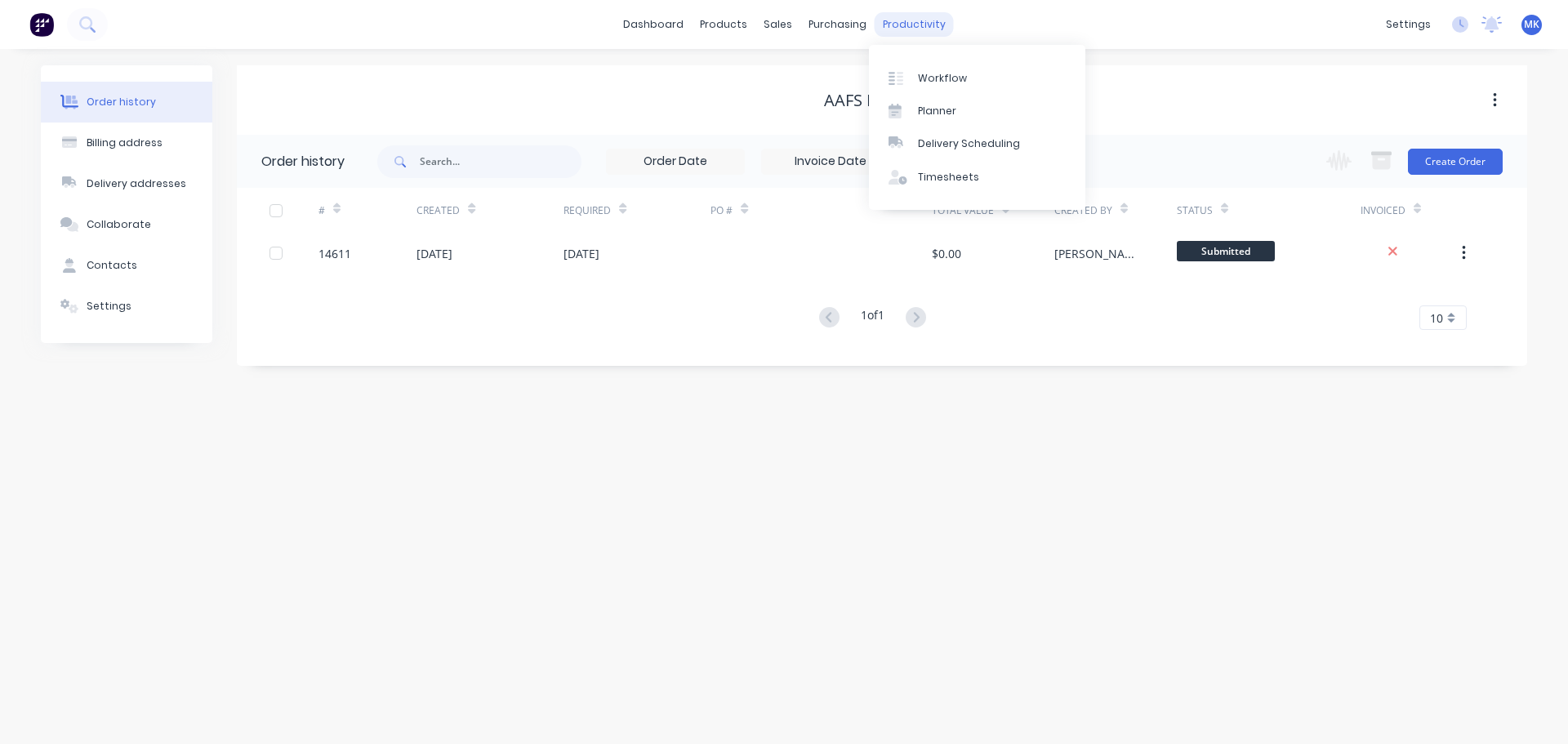
click at [913, 35] on div "productivity" at bounding box center [914, 24] width 79 height 24
click at [945, 71] on div "Workflow" at bounding box center [942, 79] width 49 height 15
